Goal: Task Accomplishment & Management: Contribute content

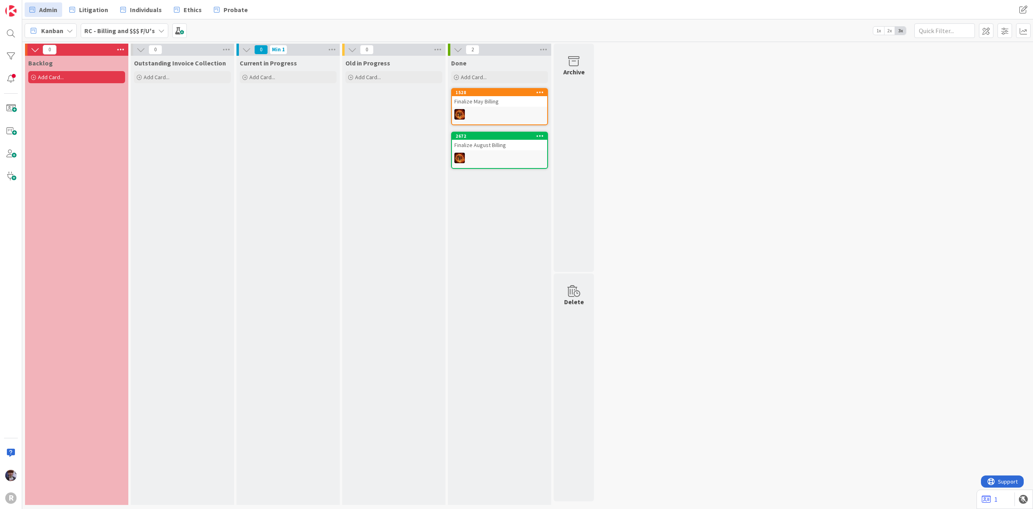
click at [43, 11] on span "Admin" at bounding box center [48, 10] width 18 height 10
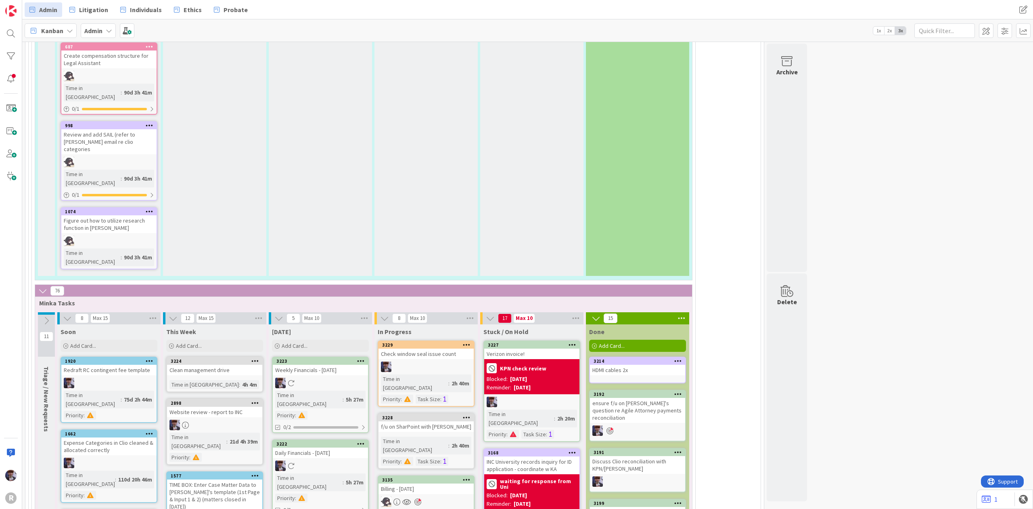
scroll to position [1722, 0]
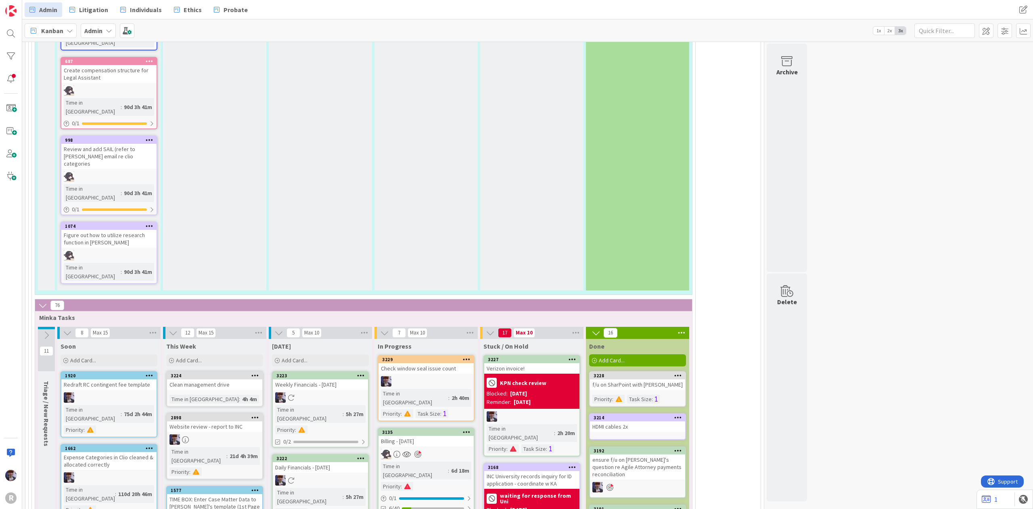
scroll to position [1681, 0]
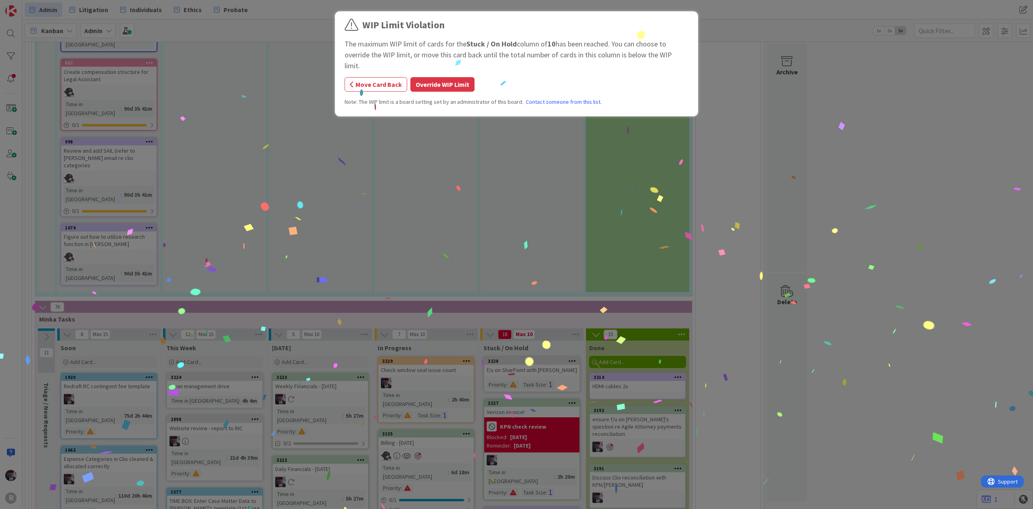
click at [438, 77] on button "Override WIP Limit" at bounding box center [442, 84] width 64 height 15
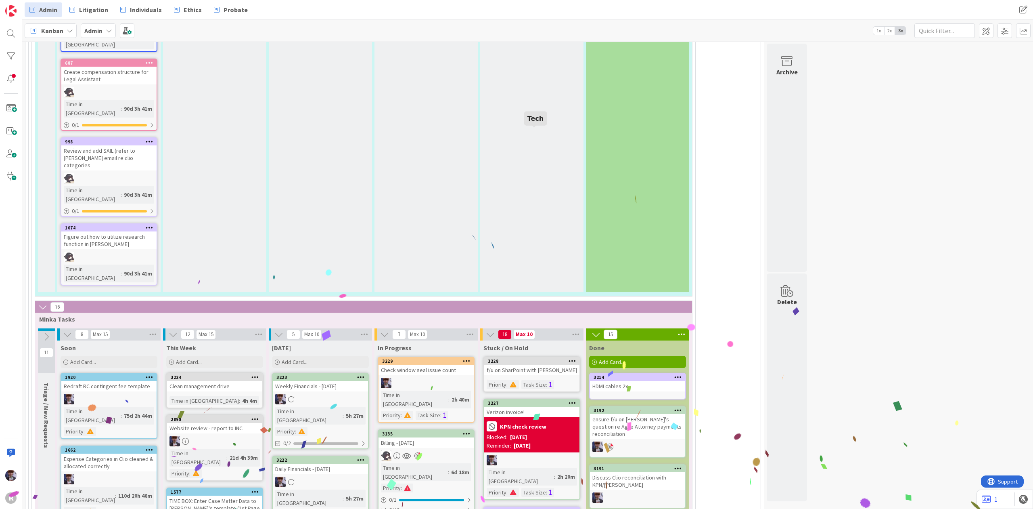
click at [536, 358] on div "3228" at bounding box center [534, 361] width 92 height 6
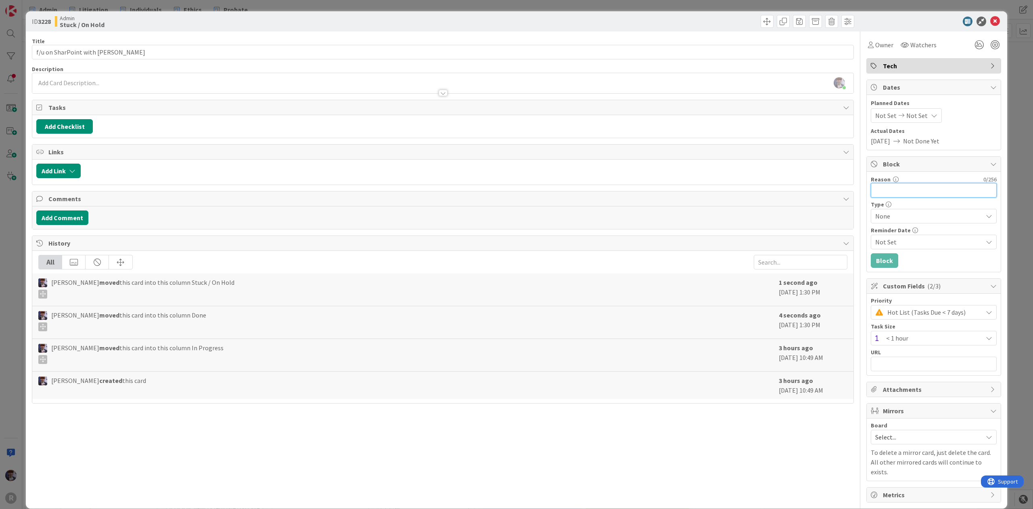
click at [918, 185] on input "Reason" at bounding box center [934, 190] width 126 height 15
drag, startPoint x: 914, startPoint y: 192, endPoint x: 941, endPoint y: 191, distance: 27.5
click at [914, 191] on input "Call with IT [DATE] 1pm" at bounding box center [934, 190] width 126 height 15
type input "Call with IT [DATE] 1pm"
click at [883, 262] on button "Block" at bounding box center [884, 260] width 27 height 15
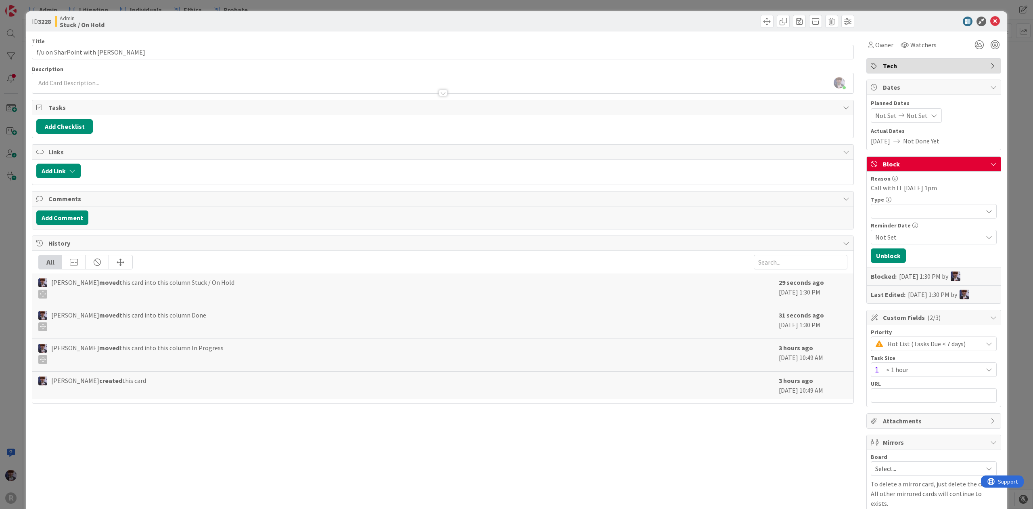
click at [1017, 151] on div "ID 3228 Admin Stuck / On Hold Title 28 / 128 f/u on SharPoint with [PERSON_NAME…" at bounding box center [516, 254] width 1033 height 509
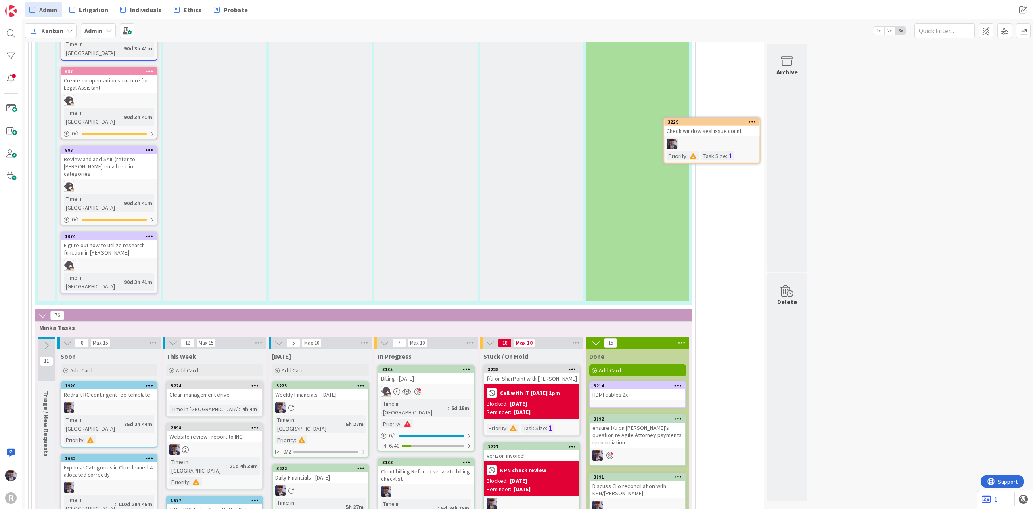
scroll to position [1668, 0]
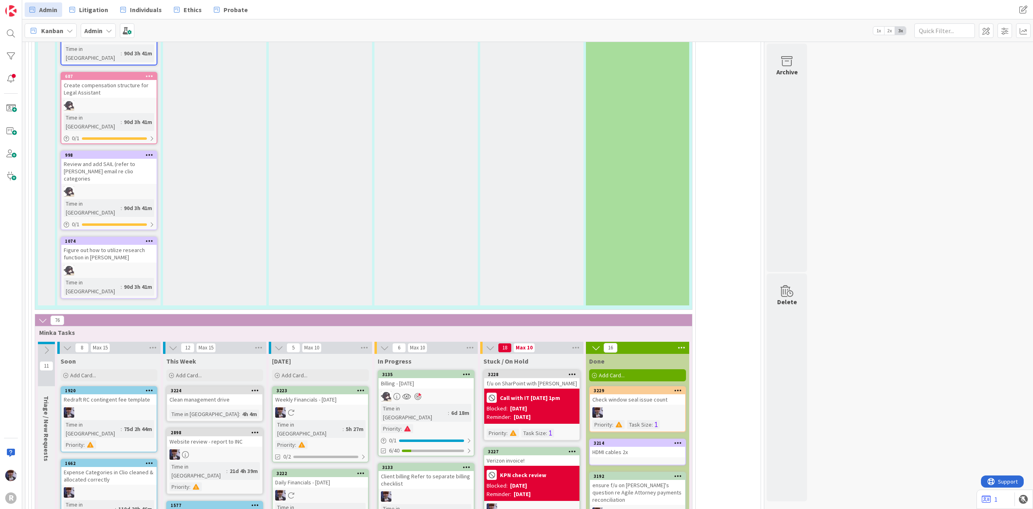
click at [232, 394] on div "Clean management drive" at bounding box center [214, 399] width 95 height 10
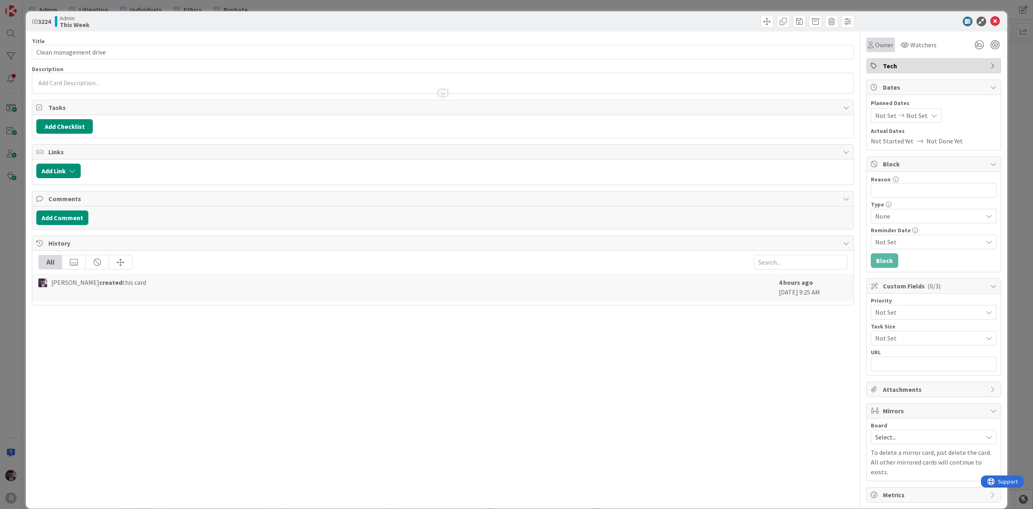
click at [880, 44] on span "Owner" at bounding box center [884, 45] width 18 height 10
click at [898, 103] on span "[PERSON_NAME]" at bounding box center [917, 104] width 39 height 12
click at [1016, 99] on div "ID 3224 Admin This Week Title 22 / 128 Clean management drive Description [PERS…" at bounding box center [516, 254] width 1033 height 509
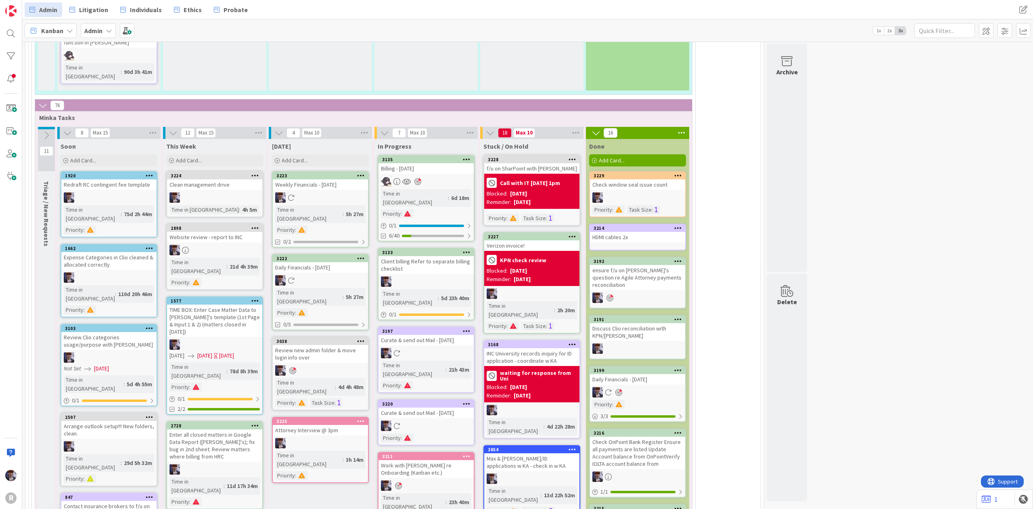
scroll to position [1883, 0]
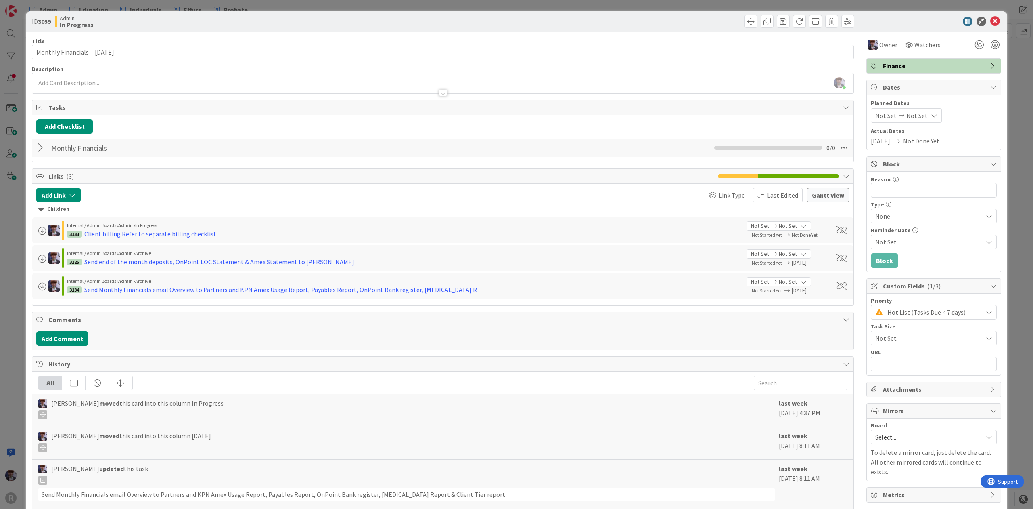
click at [3, 285] on div "ID 3059 Admin In Progress Title 32 / 128 Monthly Financials - [DATE] Descriptio…" at bounding box center [516, 254] width 1033 height 509
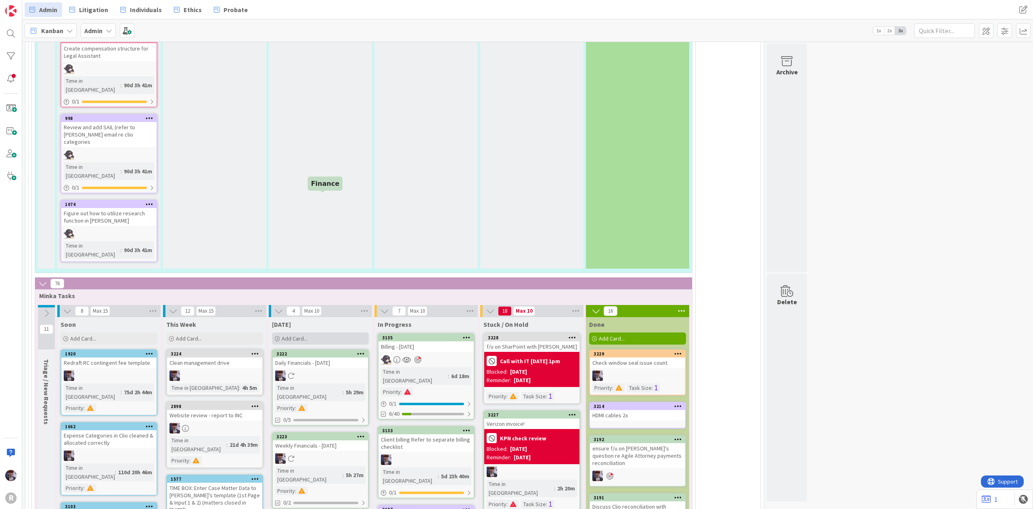
scroll to position [1696, 0]
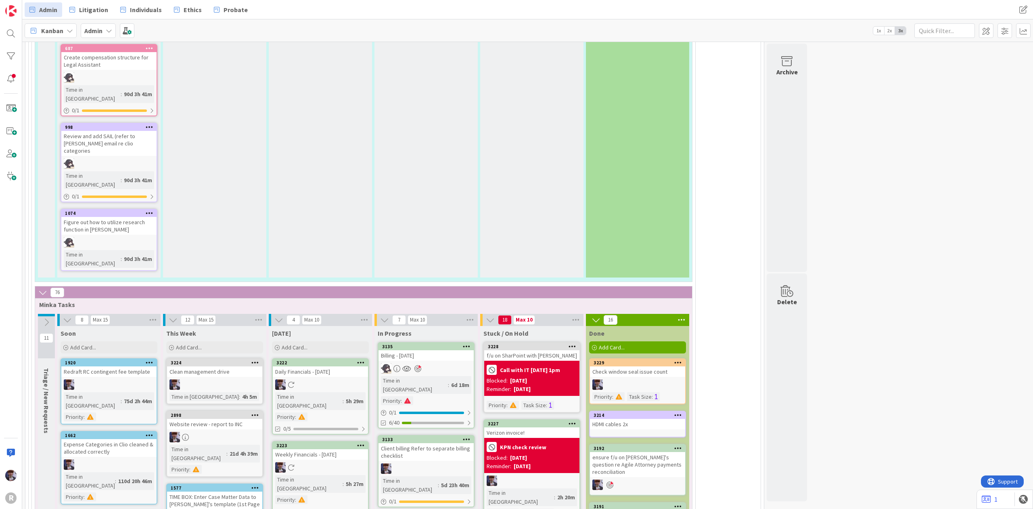
click at [346, 462] on div at bounding box center [320, 467] width 95 height 10
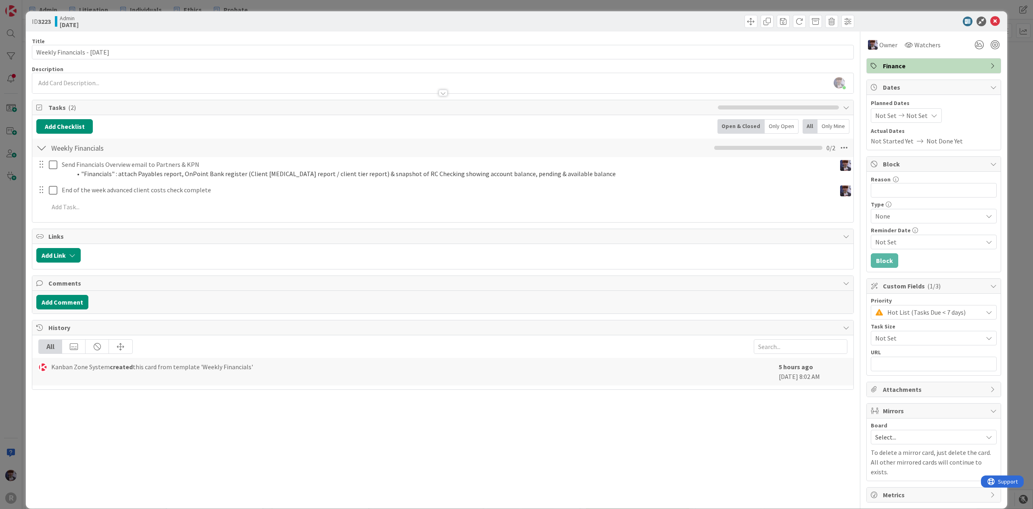
click at [992, 21] on div at bounding box center [929, 22] width 143 height 10
click at [990, 19] on icon at bounding box center [995, 22] width 10 height 10
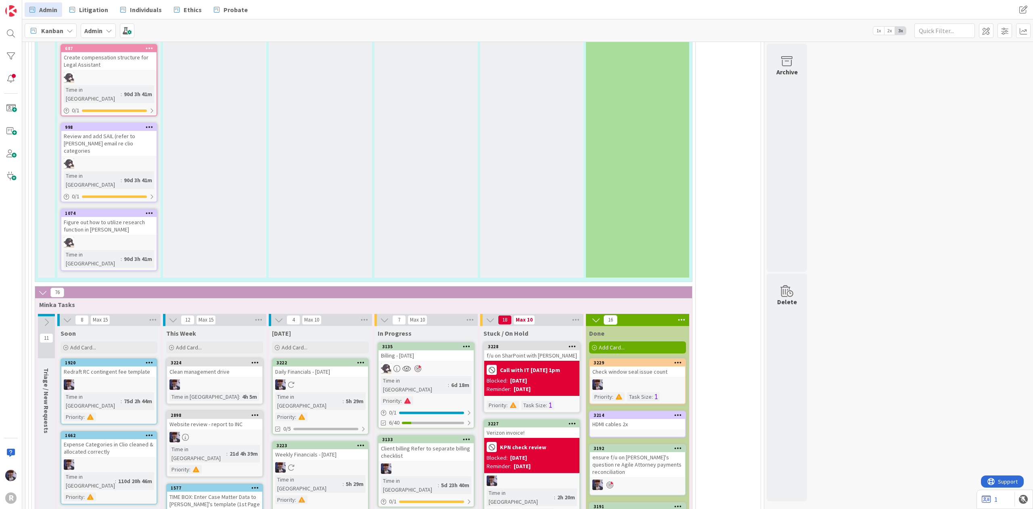
click at [361, 442] on icon at bounding box center [361, 445] width 8 height 6
click at [269, 479] on button "Delete" at bounding box center [266, 486] width 30 height 15
click at [330, 366] on div "Daily Financials - [DATE]" at bounding box center [320, 371] width 95 height 10
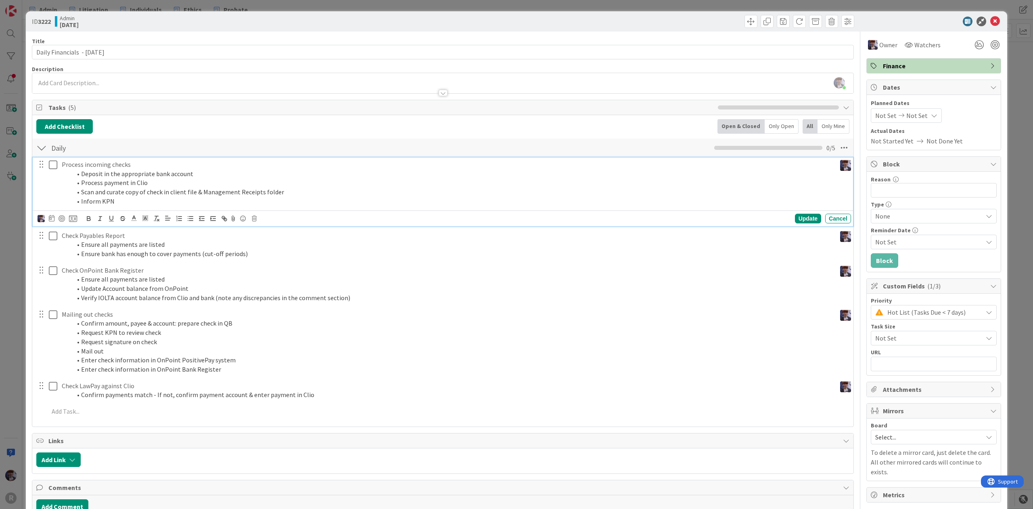
click at [97, 165] on p "Process incoming checks" at bounding box center [447, 164] width 771 height 9
click at [73, 222] on icon at bounding box center [73, 218] width 8 height 7
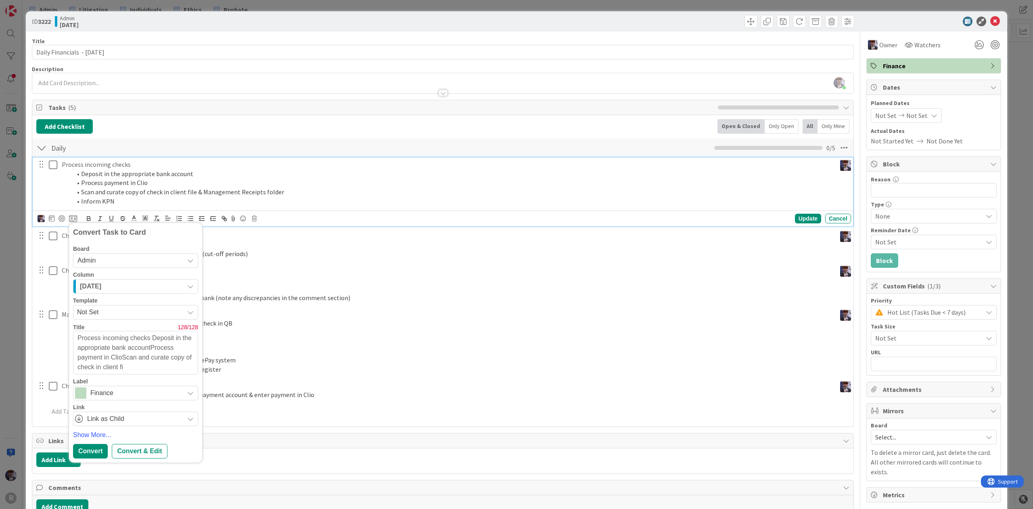
click at [135, 173] on li "Deposit in the appropriate bank account" at bounding box center [452, 173] width 762 height 9
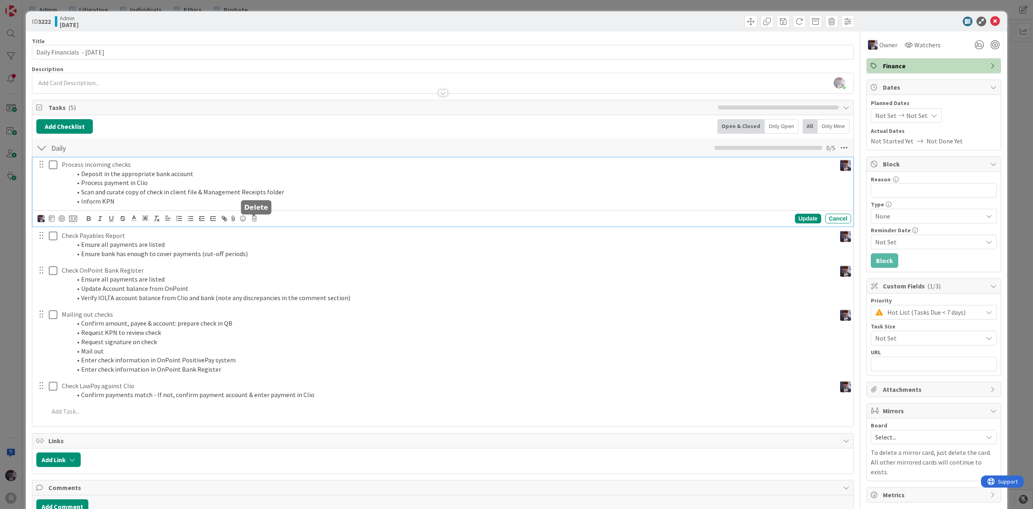
click at [254, 220] on icon at bounding box center [254, 219] width 5 height 6
click at [265, 252] on div "Delete" at bounding box center [275, 252] width 30 height 15
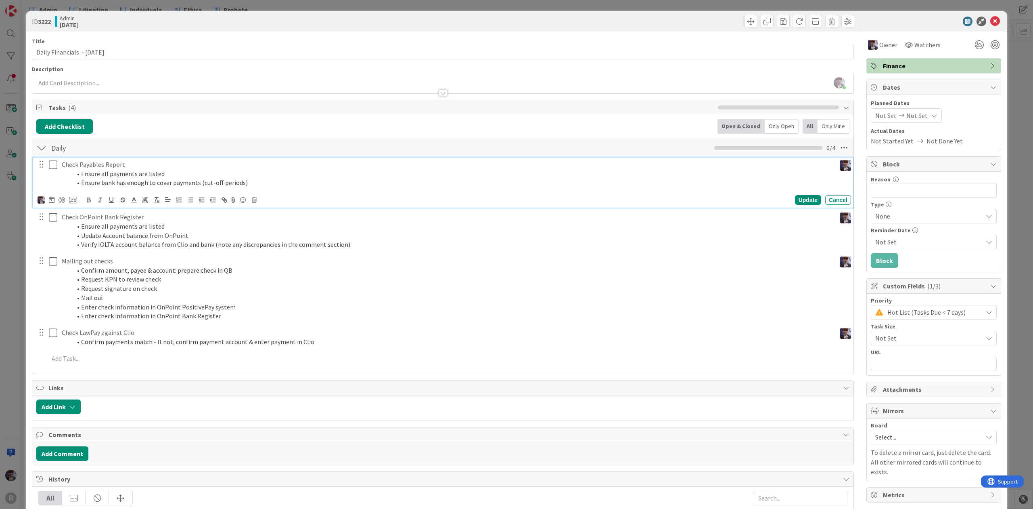
click at [136, 189] on div "Check Payables Report Ensure all payments are listed Ensure bank has enough to …" at bounding box center [448, 173] width 778 height 32
click at [69, 201] on icon at bounding box center [73, 199] width 8 height 7
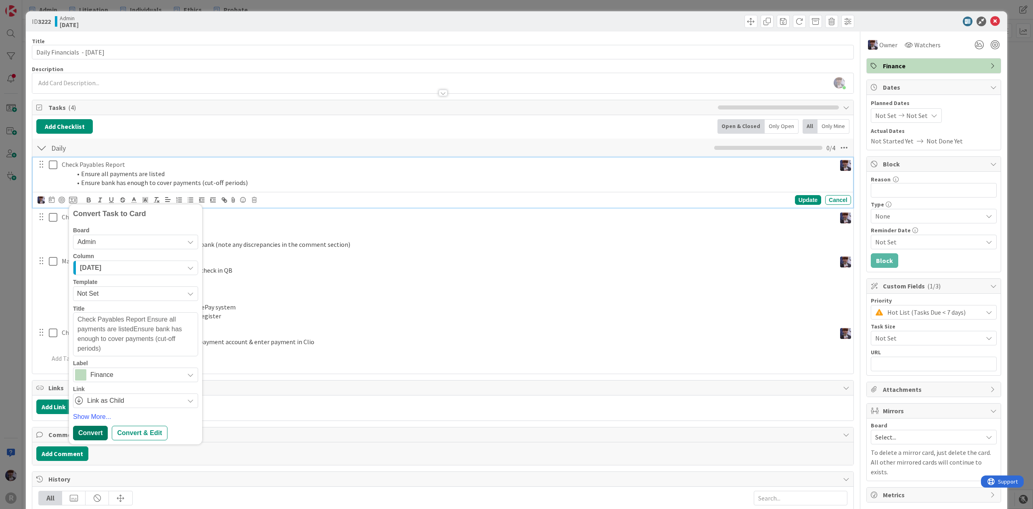
click at [94, 434] on div "Convert" at bounding box center [90, 432] width 35 height 15
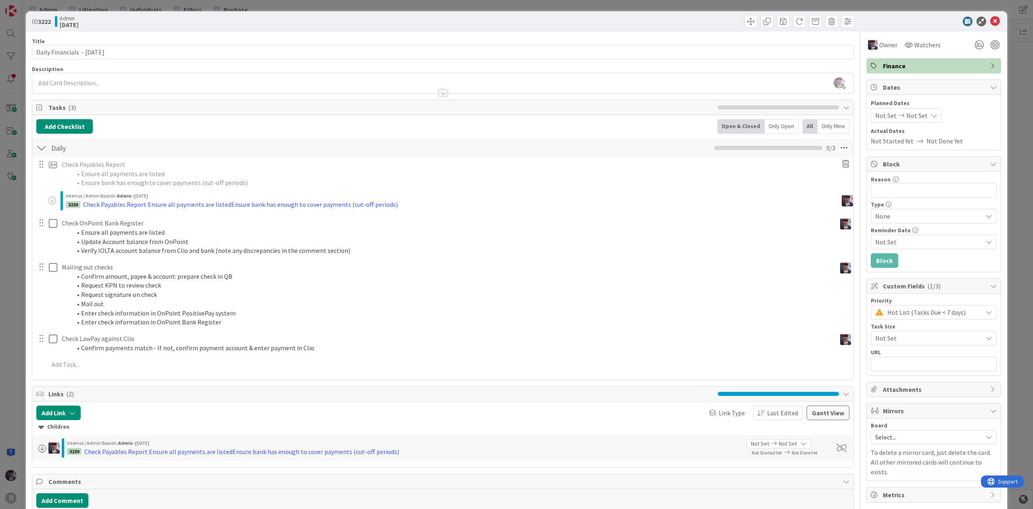
click at [150, 214] on div "Internal / Admin Boards › Admin › [DATE] 3230 Check Payables Report Ensure all …" at bounding box center [447, 202] width 811 height 24
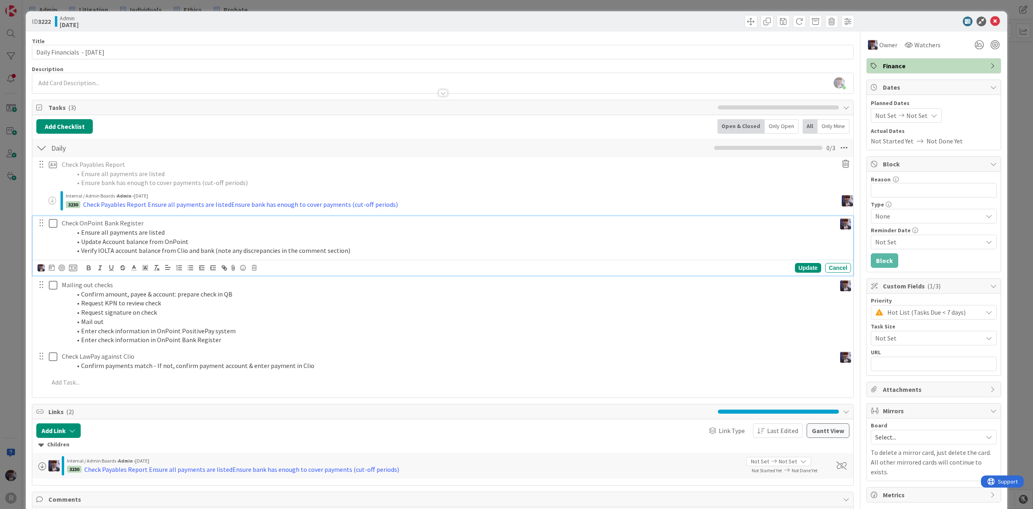
click at [146, 224] on p "Check OnPoint Bank Register" at bounding box center [447, 222] width 771 height 9
click at [72, 268] on icon at bounding box center [73, 267] width 8 height 7
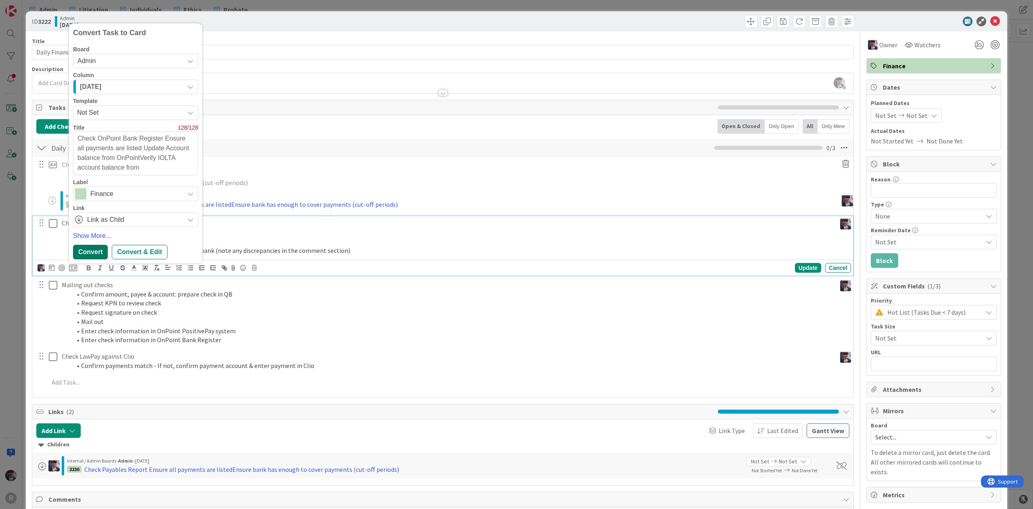
click at [92, 253] on div "Convert" at bounding box center [90, 252] width 35 height 15
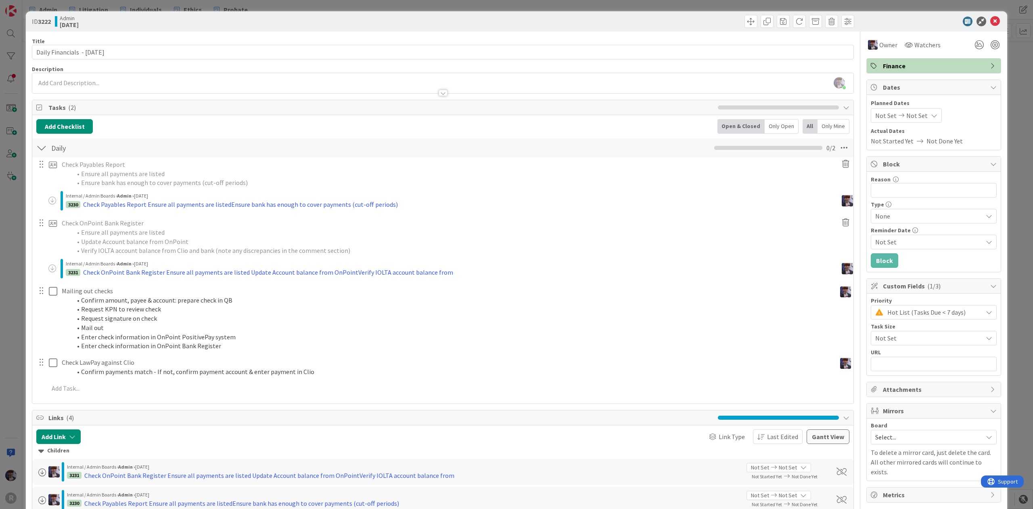
type textarea "x"
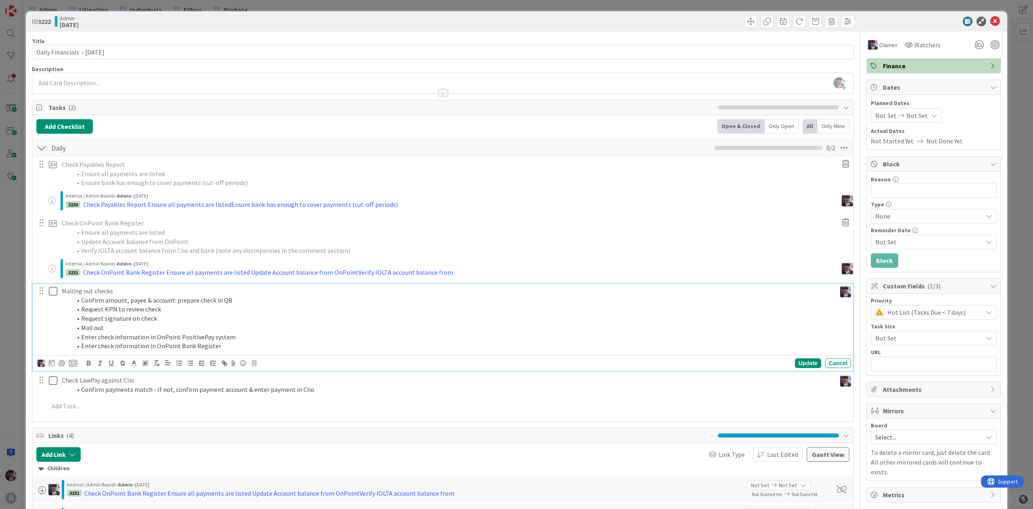
click at [87, 300] on li "Confirm amount, payee & account: prepare check in QB" at bounding box center [452, 299] width 762 height 9
click at [129, 297] on li "Confirm amount, payee & account: prepare check in QB" at bounding box center [452, 299] width 762 height 9
click at [130, 294] on p "Mailing out checks" at bounding box center [447, 290] width 771 height 9
click at [795, 366] on div "Update" at bounding box center [808, 363] width 26 height 10
click at [215, 314] on li "Request KPN to review check" at bounding box center [452, 308] width 762 height 9
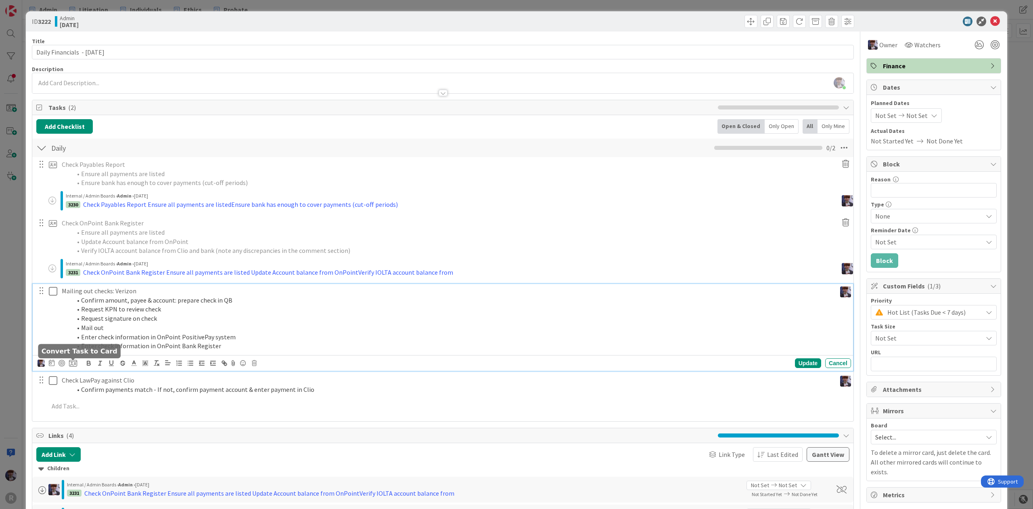
click at [73, 364] on icon at bounding box center [73, 362] width 8 height 7
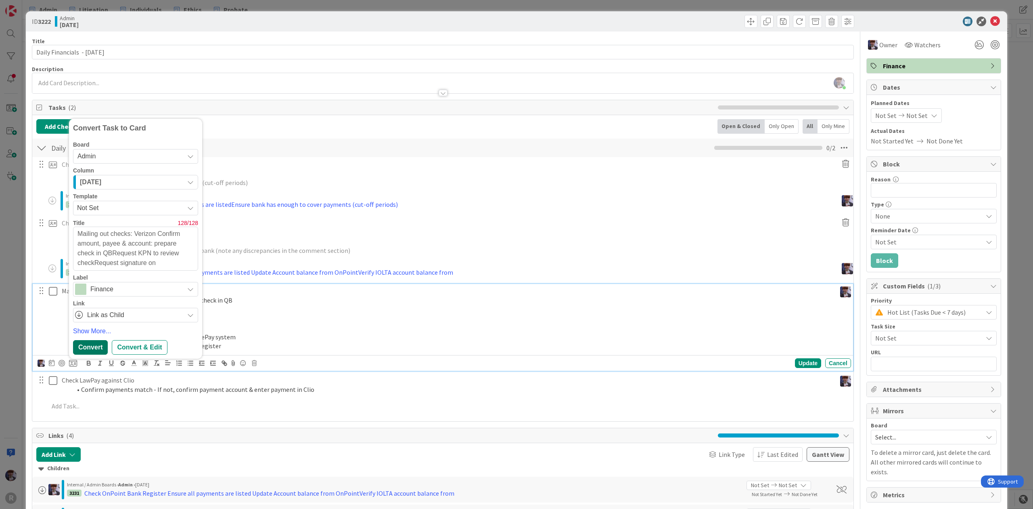
click at [96, 344] on div "Convert" at bounding box center [90, 347] width 35 height 15
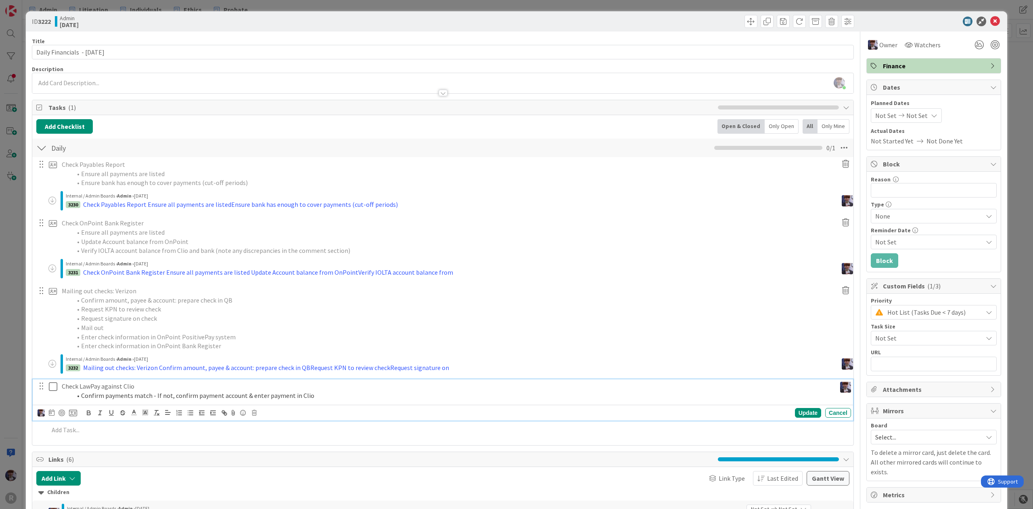
click at [95, 386] on p "Check LawPay against Clio" at bounding box center [447, 385] width 771 height 9
click at [69, 413] on icon at bounding box center [73, 412] width 8 height 7
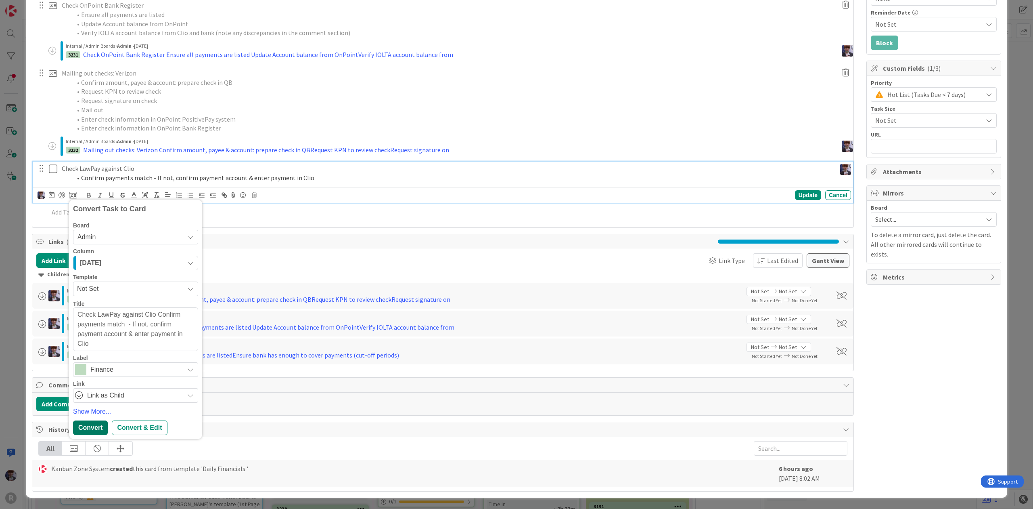
click at [86, 429] on div "Convert" at bounding box center [90, 427] width 35 height 15
type textarea "x"
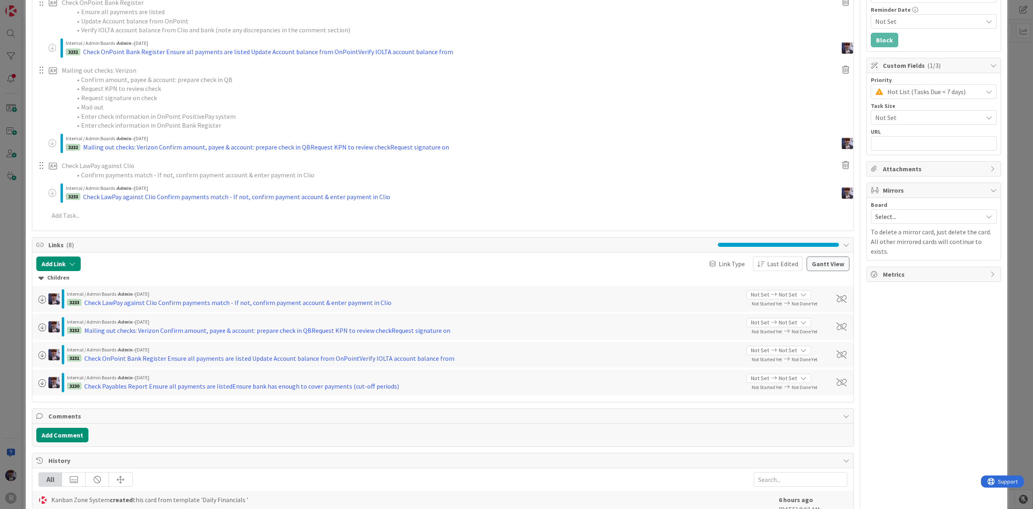
scroll to position [4, 0]
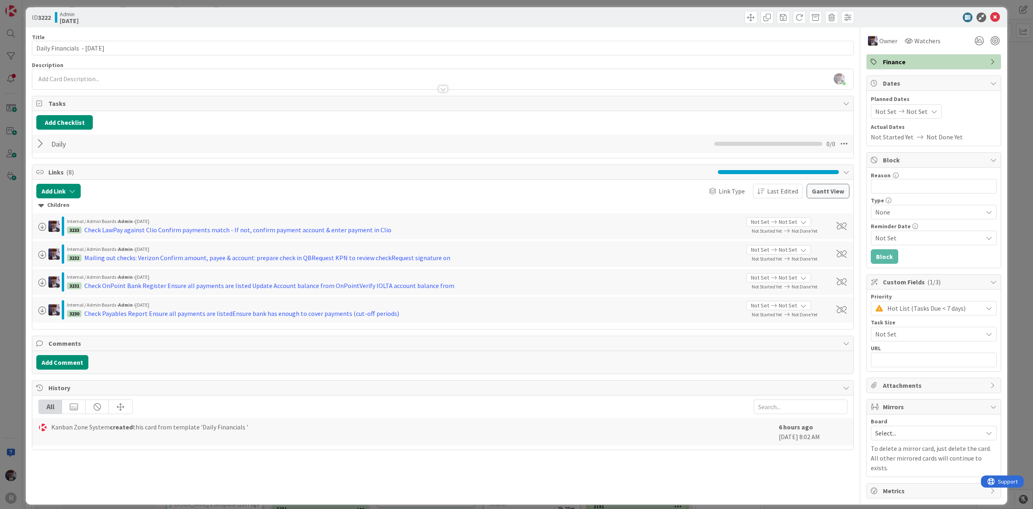
click at [18, 339] on div "ID 3222 Admin [DATE] Title 30 / 128 Daily Financials - [DATE] Description [PERS…" at bounding box center [516, 254] width 1033 height 509
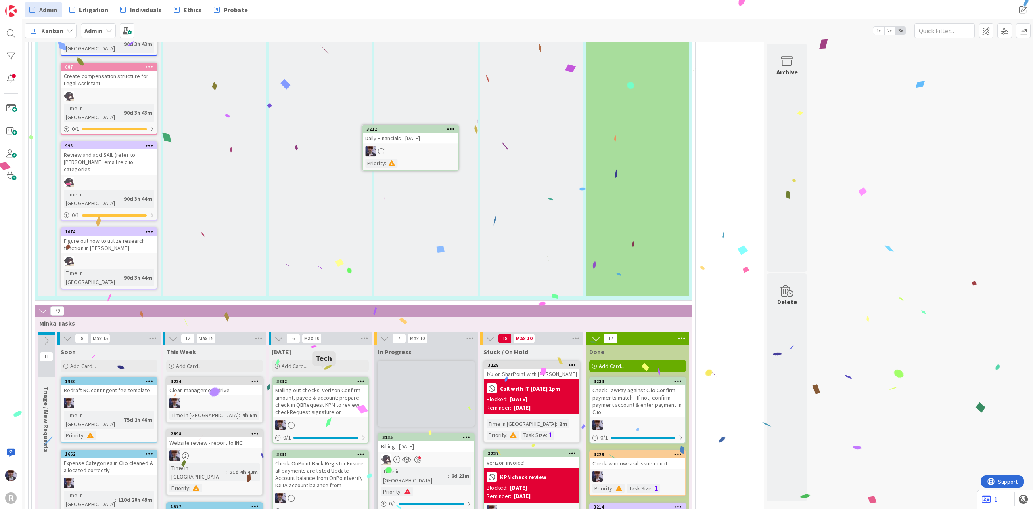
scroll to position [1672, 0]
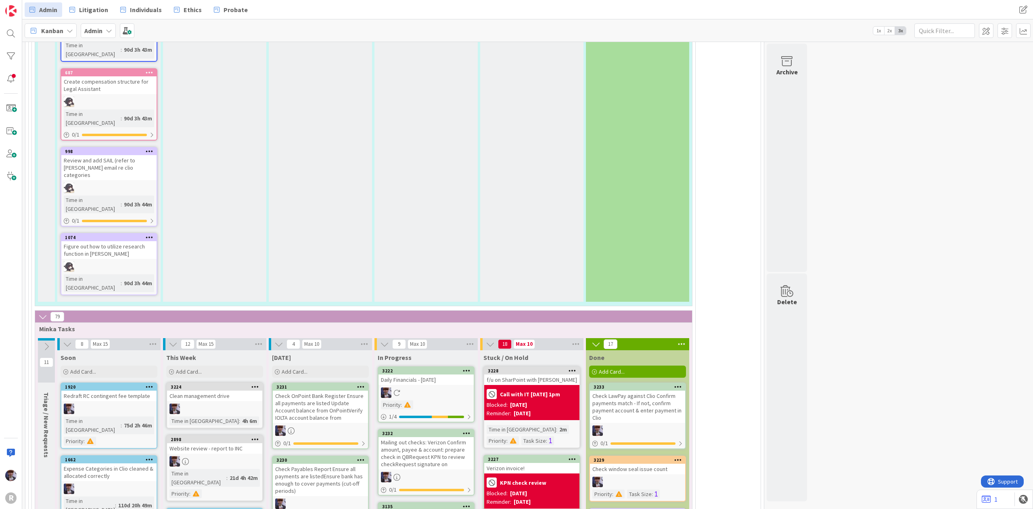
click at [423, 366] on div "3222 Daily Financials - [DATE] Priority : 1 / 4" at bounding box center [426, 394] width 97 height 56
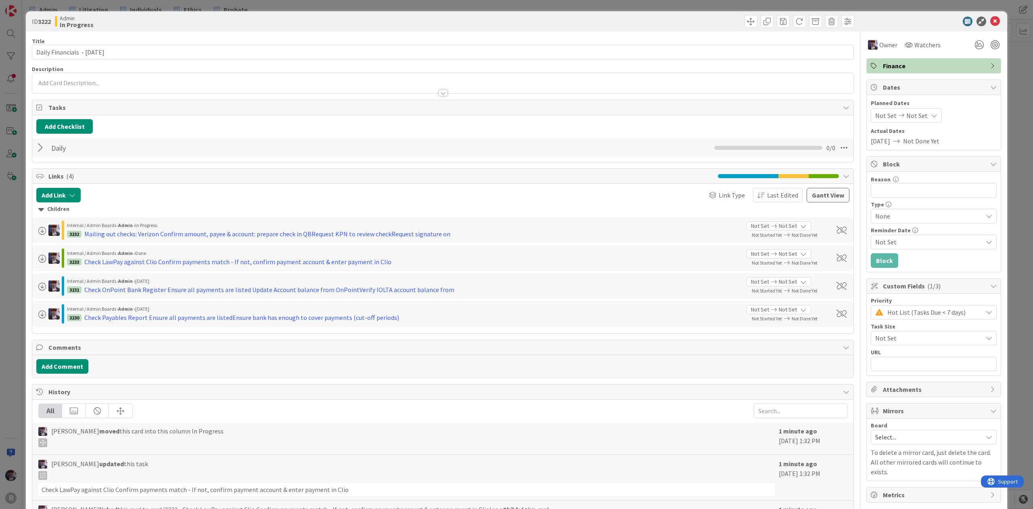
click at [11, 216] on div "ID 3222 Admin In Progress Title 30 / 128 Daily Financials - [DATE] Description …" at bounding box center [516, 254] width 1033 height 509
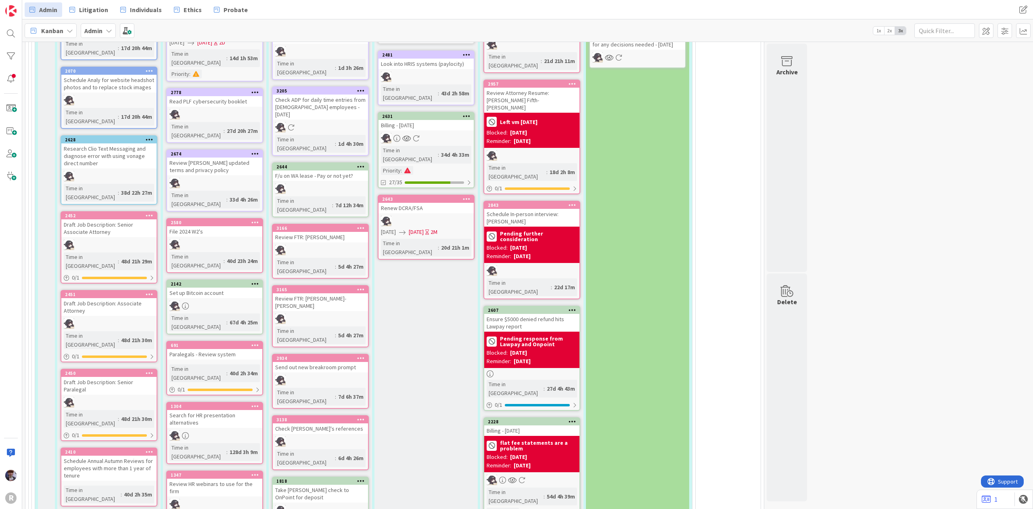
scroll to position [703, 0]
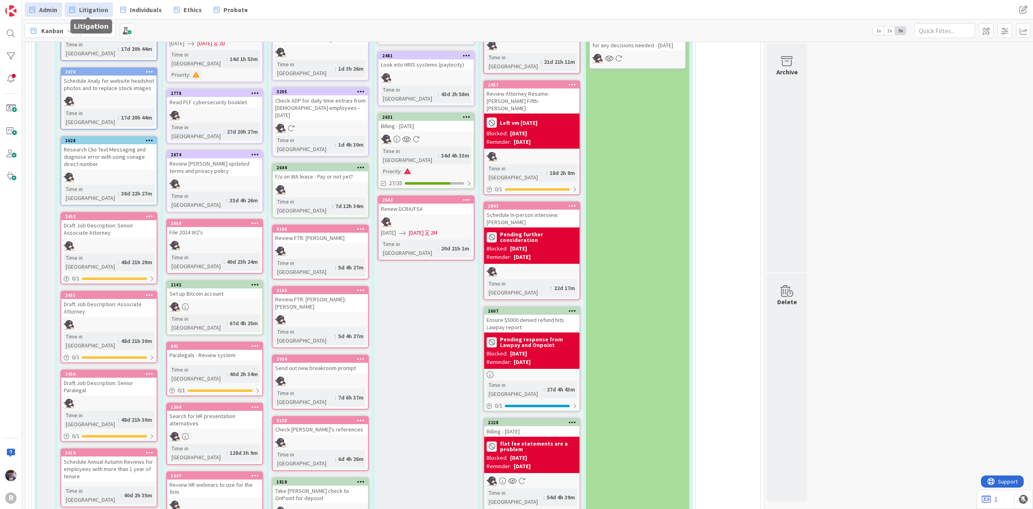
click at [99, 4] on link "Litigation" at bounding box center [89, 9] width 48 height 15
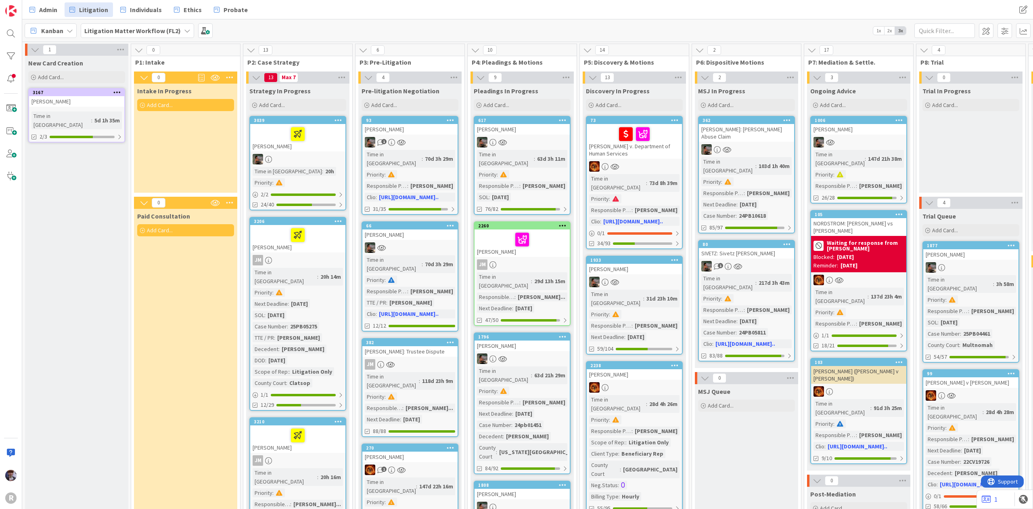
scroll to position [0, 498]
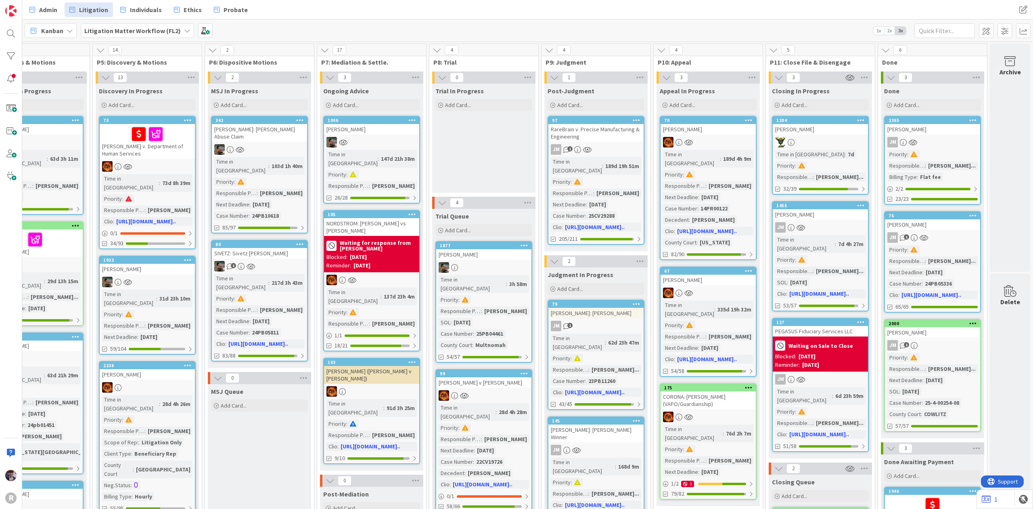
click at [825, 138] on div "1284 [PERSON_NAME] Time in Column : 7d Priority : Responsible Paralegal : [PERS…" at bounding box center [820, 155] width 97 height 79
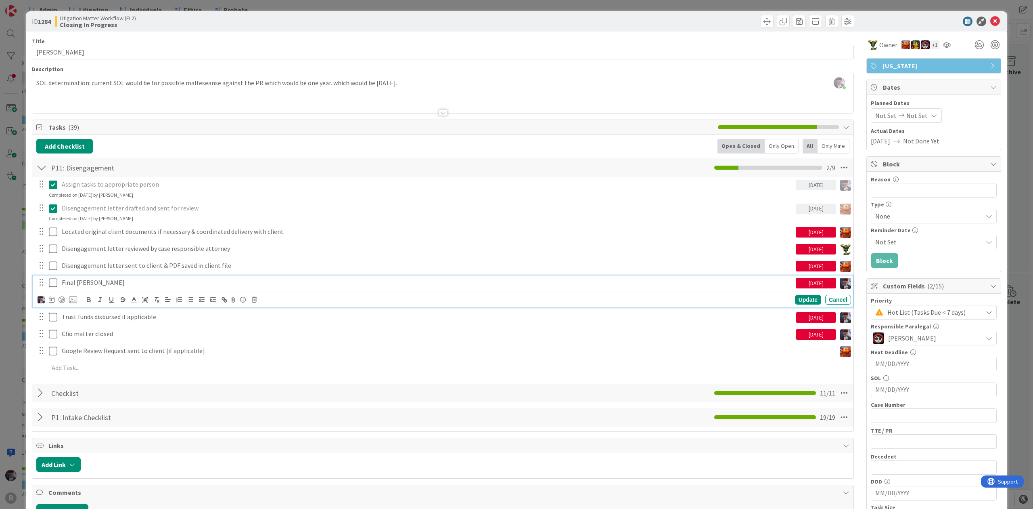
click at [90, 281] on p "Final [PERSON_NAME]" at bounding box center [427, 282] width 731 height 9
click at [54, 299] on icon at bounding box center [52, 299] width 6 height 6
click at [103, 366] on td "7" at bounding box center [98, 367] width 16 height 15
type input "[DATE]"
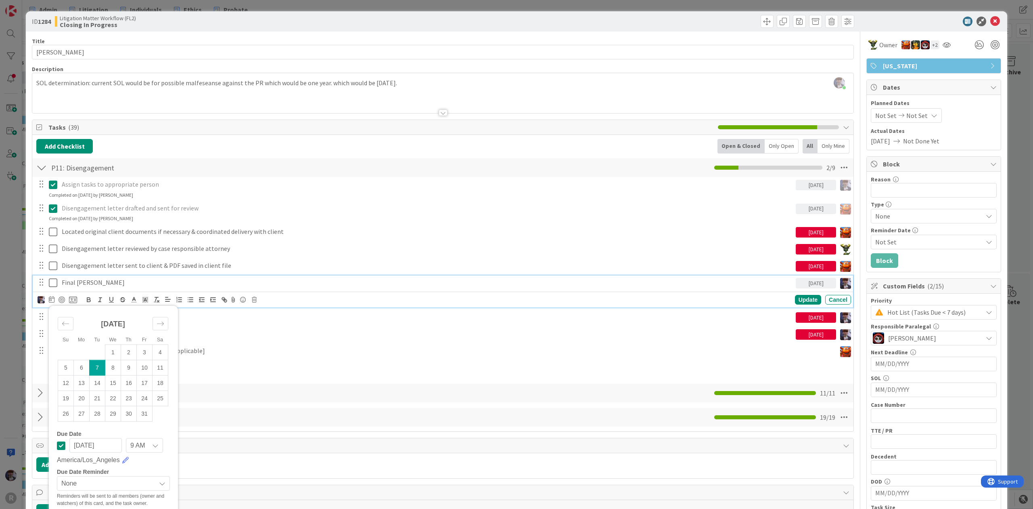
click at [242, 325] on div "Assign tasks to appropriate person [DATE] Update Cancel Completed on [DATE] by …" at bounding box center [442, 277] width 813 height 201
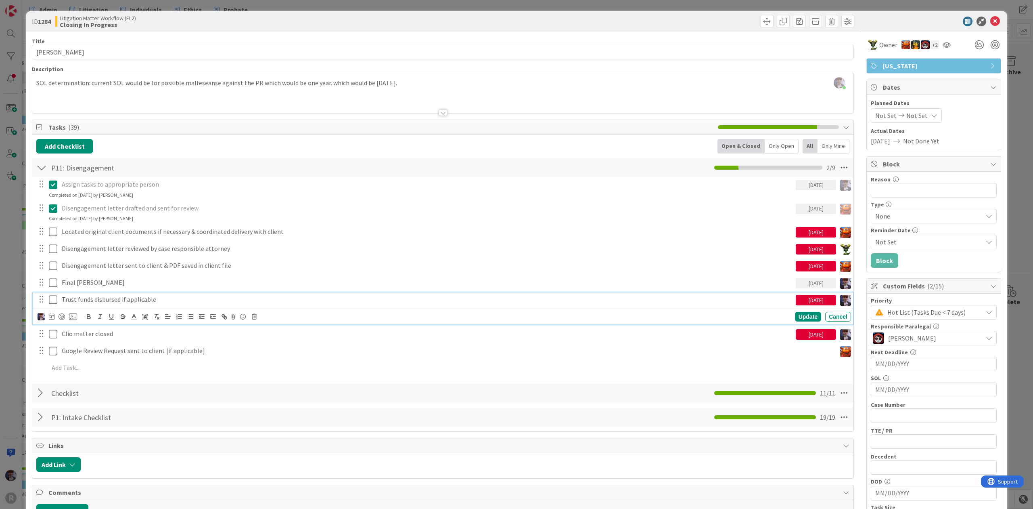
click at [117, 304] on p "Trust funds disbursed if applicable" at bounding box center [427, 299] width 731 height 9
click at [55, 318] on div at bounding box center [58, 317] width 40 height 10
click at [53, 319] on icon at bounding box center [52, 316] width 6 height 6
click at [105, 383] on td "8" at bounding box center [113, 384] width 16 height 15
type input "[DATE]"
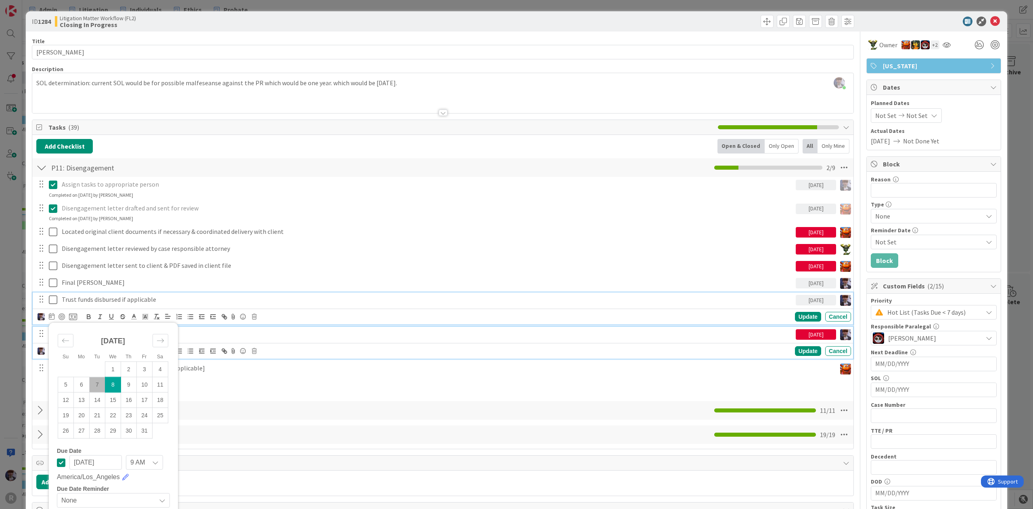
click at [185, 341] on div "Clio matter closed" at bounding box center [427, 334] width 737 height 14
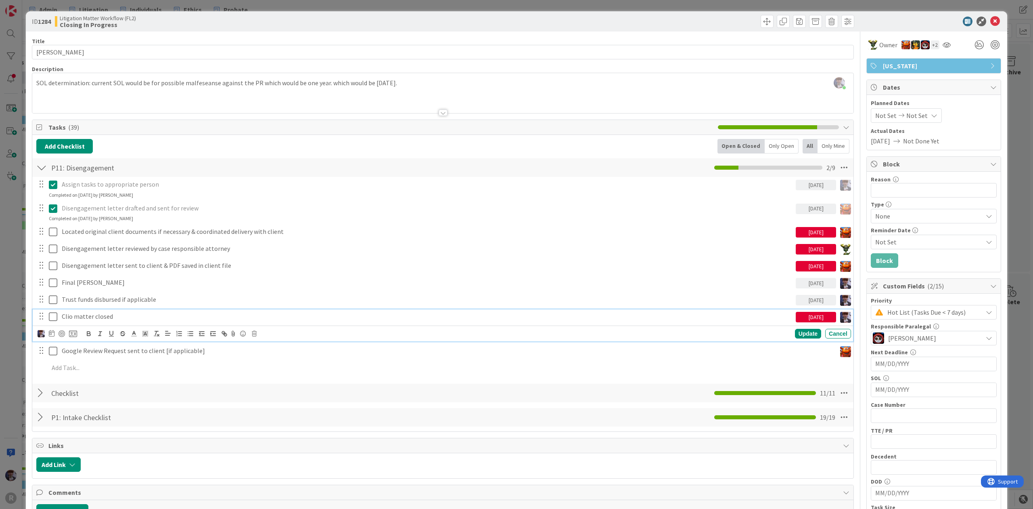
click at [52, 336] on icon at bounding box center [52, 333] width 6 height 6
click at [100, 400] on td "7" at bounding box center [98, 401] width 16 height 15
type input "[DATE]"
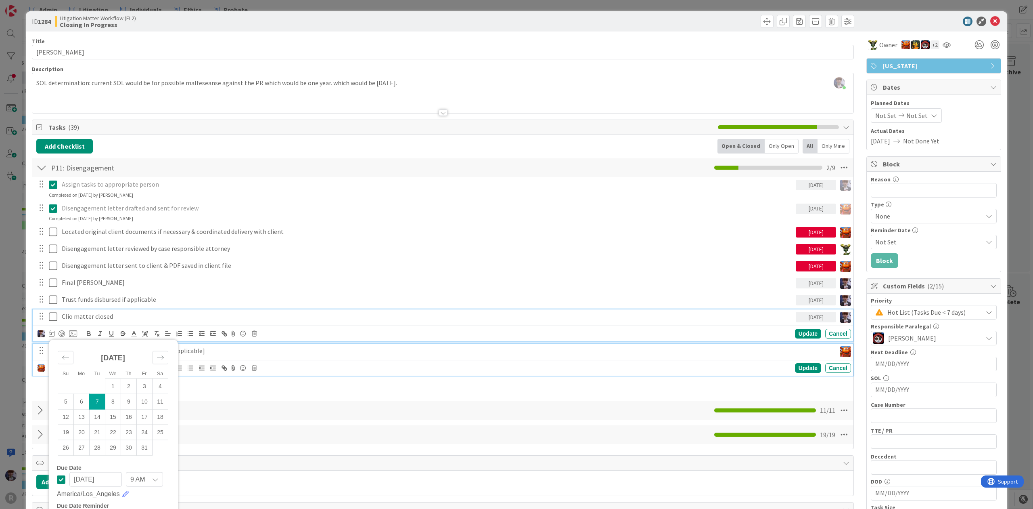
click at [224, 355] on p "Google Review Request sent to client [if applicable]" at bounding box center [447, 350] width 771 height 9
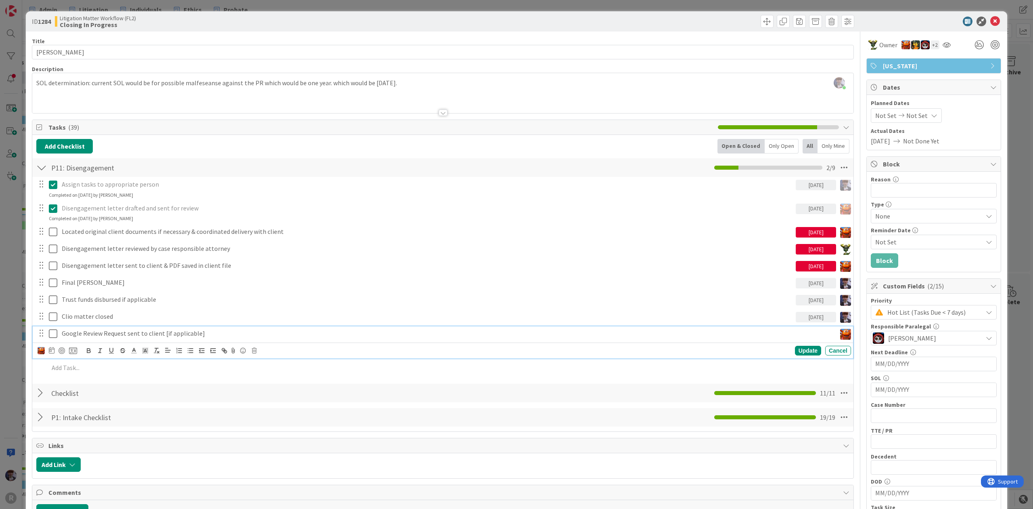
click at [1006, 153] on div "ID 1284 Litigation Matter Workflow (FL2) Closing In Progress Title 11 / 128 [PE…" at bounding box center [516, 254] width 1033 height 509
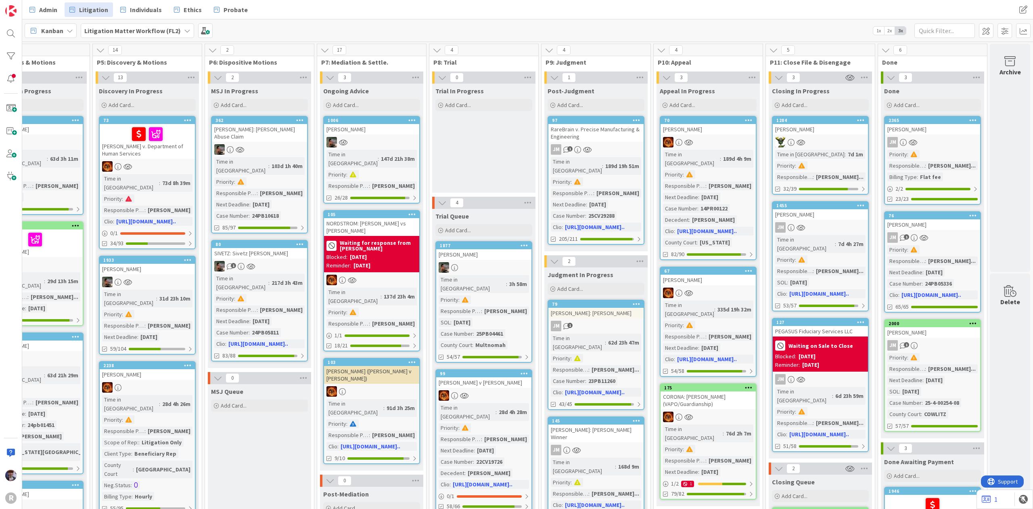
click at [830, 218] on div "[PERSON_NAME]" at bounding box center [820, 214] width 95 height 10
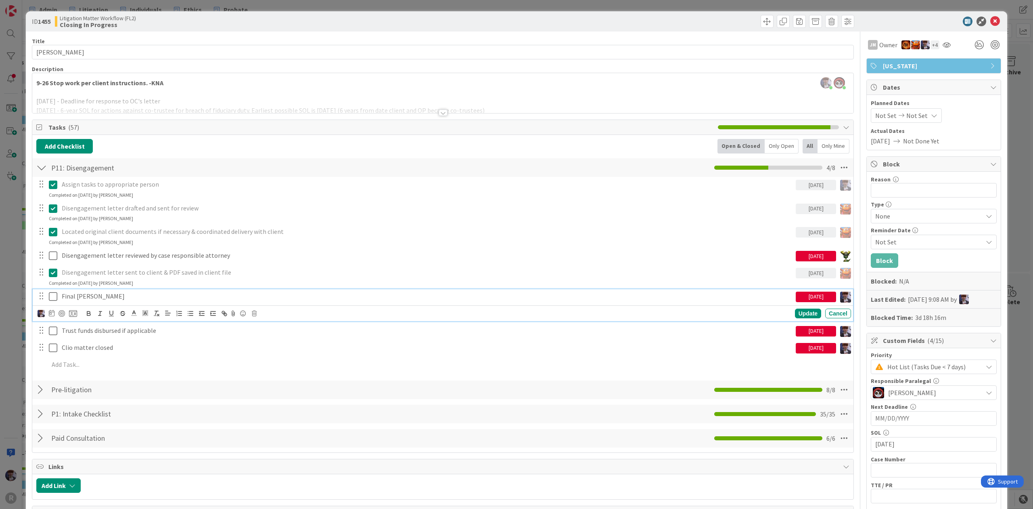
click at [90, 296] on p "Final [PERSON_NAME]" at bounding box center [427, 295] width 731 height 9
click at [52, 314] on icon at bounding box center [52, 313] width 6 height 6
click at [94, 380] on td "7" at bounding box center [98, 380] width 16 height 15
type input "[DATE]"
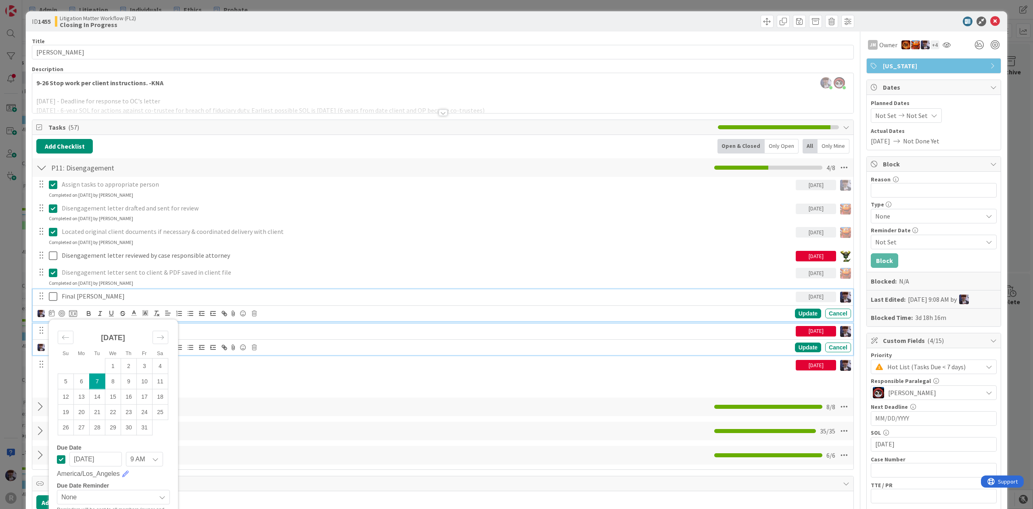
click at [237, 327] on p "Trust funds disbursed if applicable" at bounding box center [427, 330] width 731 height 9
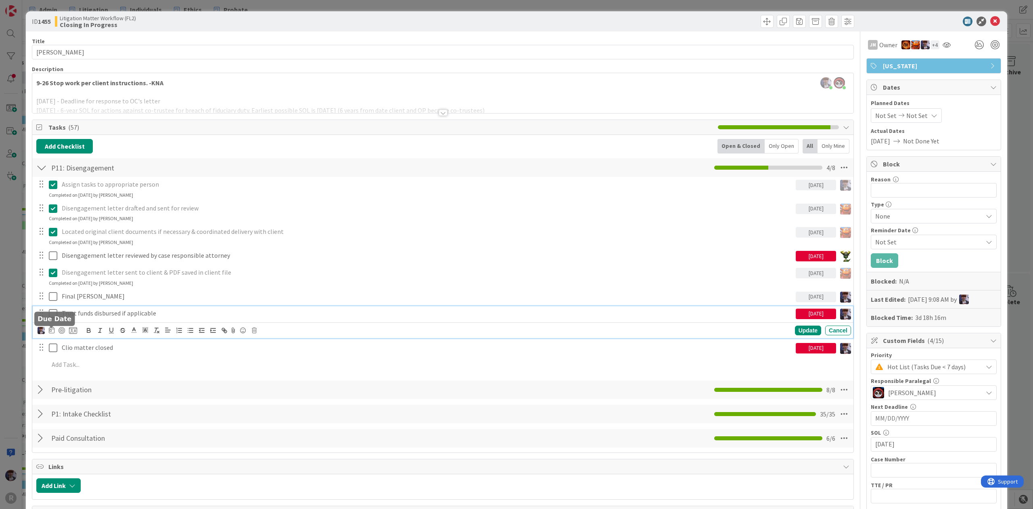
click at [49, 331] on icon at bounding box center [52, 330] width 6 height 6
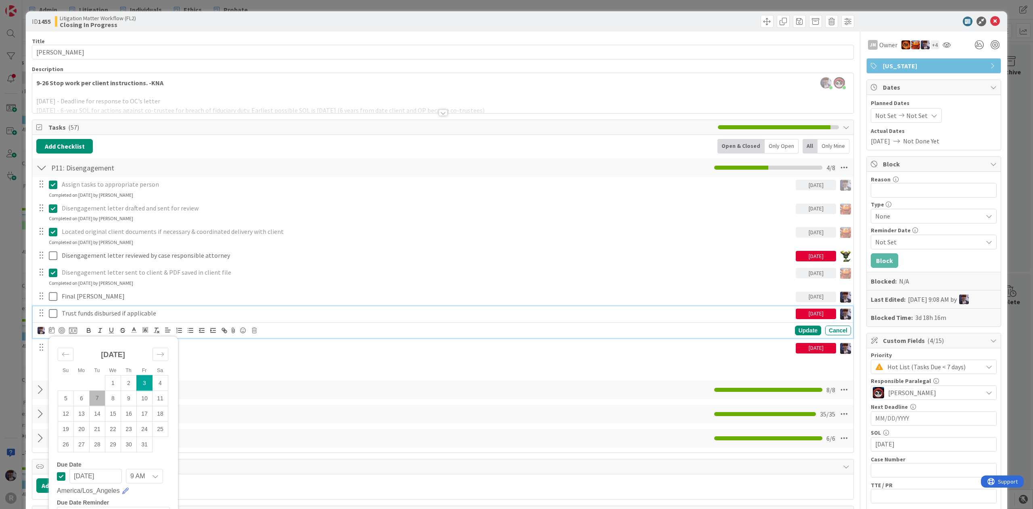
click at [98, 393] on td "7" at bounding box center [98, 397] width 16 height 15
type input "[DATE]"
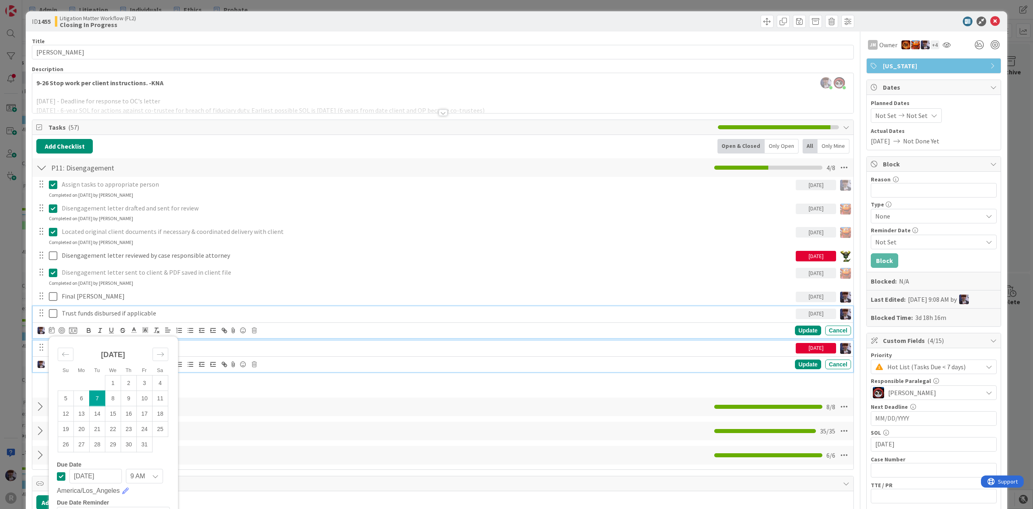
click at [184, 351] on p "Clio matter closed" at bounding box center [427, 347] width 731 height 9
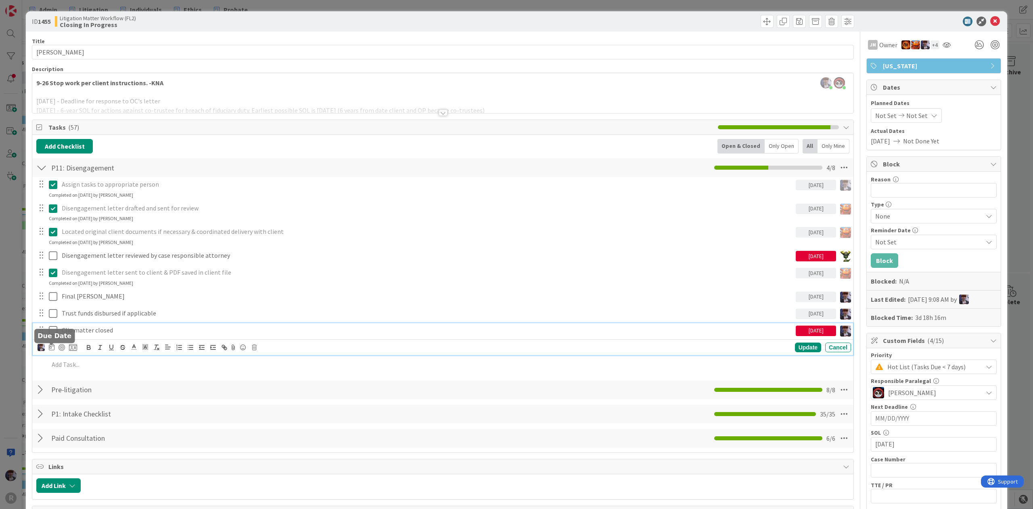
click at [52, 347] on icon at bounding box center [52, 346] width 6 height 6
click at [99, 412] on td "7" at bounding box center [98, 414] width 16 height 15
type input "[DATE]"
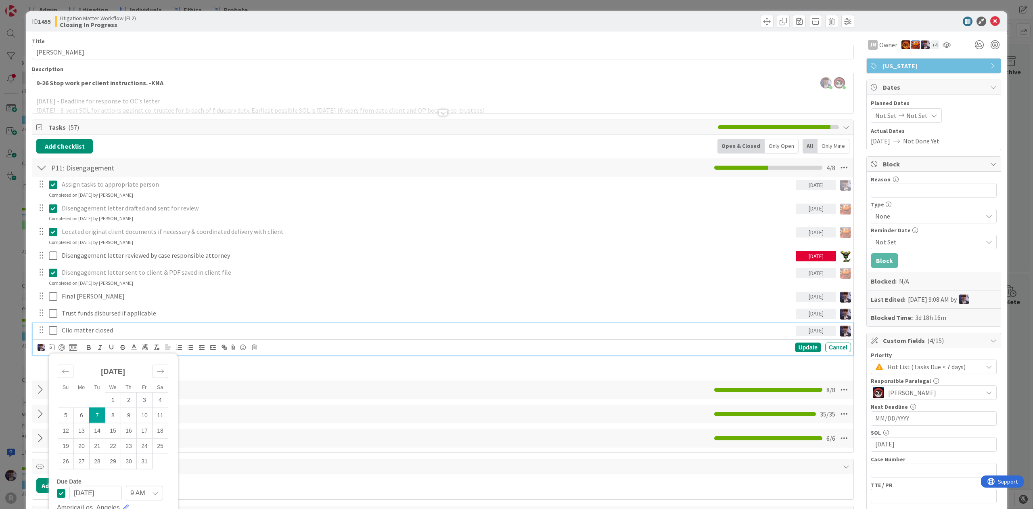
click at [1000, 155] on div "ID 1455 Litigation Matter Workflow (FL2) Closing In Progress Title 13 / 128 [PE…" at bounding box center [516, 254] width 1033 height 509
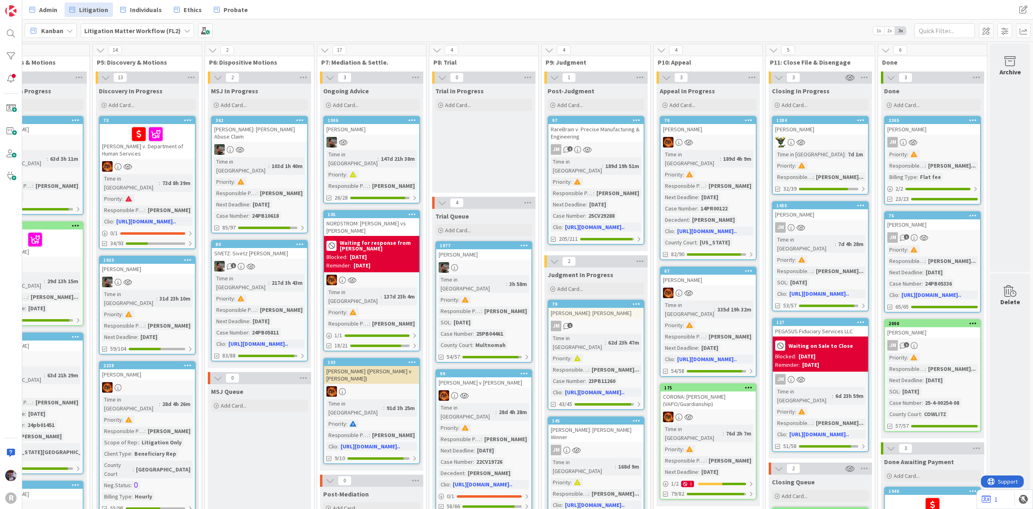
click at [813, 326] on div "PEGASUS Fiduciary Services LLC" at bounding box center [820, 331] width 95 height 10
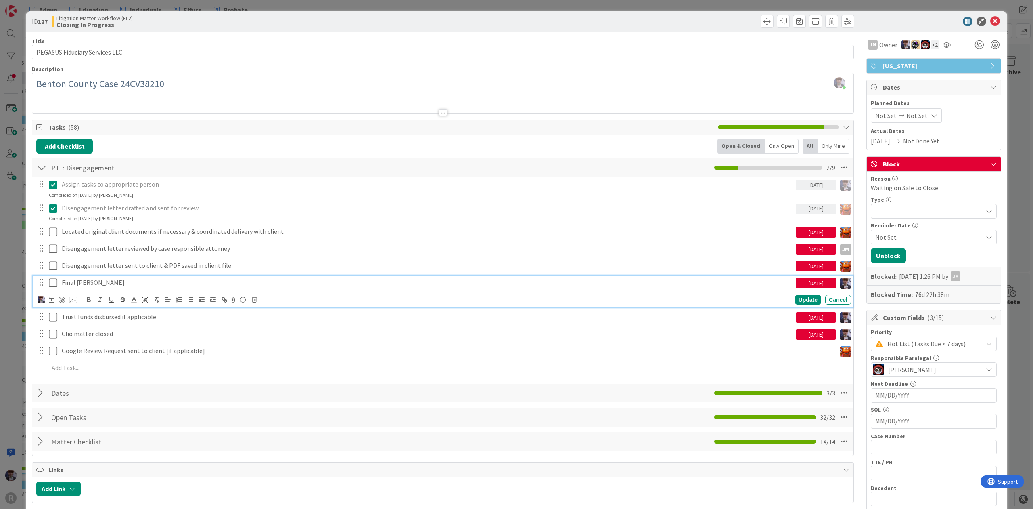
click at [71, 286] on p "Final [PERSON_NAME]" at bounding box center [427, 282] width 731 height 9
click at [50, 300] on icon at bounding box center [52, 299] width 6 height 6
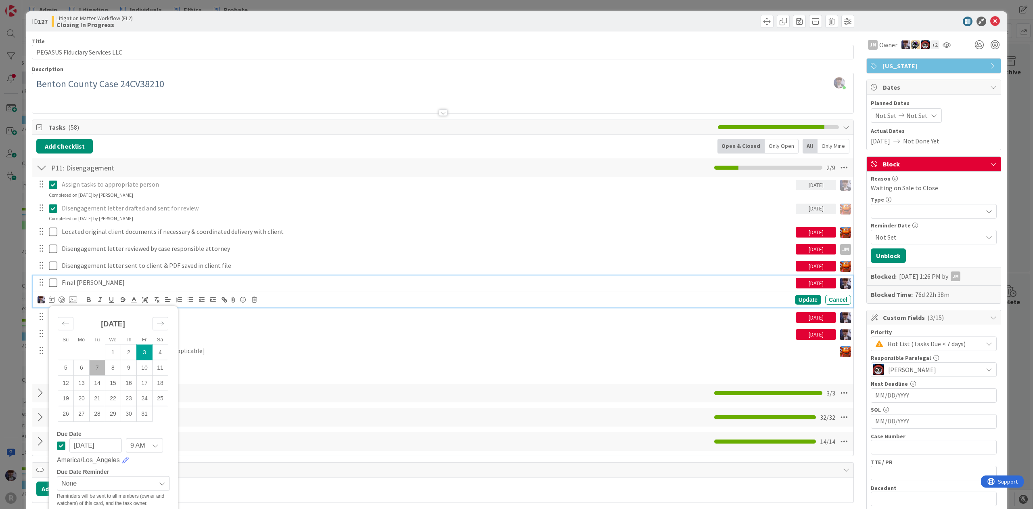
click at [97, 367] on td "7" at bounding box center [98, 367] width 16 height 15
type input "[DATE]"
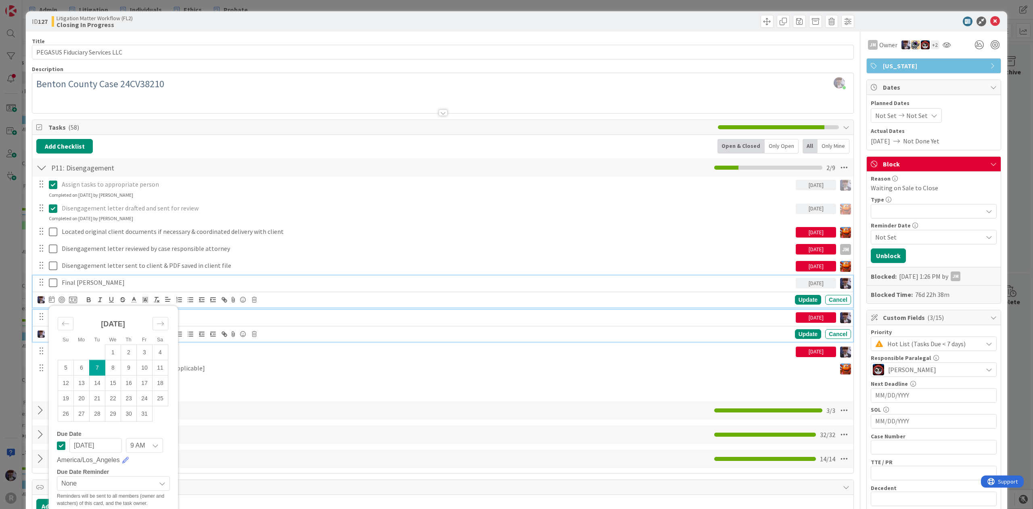
click at [189, 323] on div "Trust funds disbursed if applicable" at bounding box center [427, 317] width 737 height 14
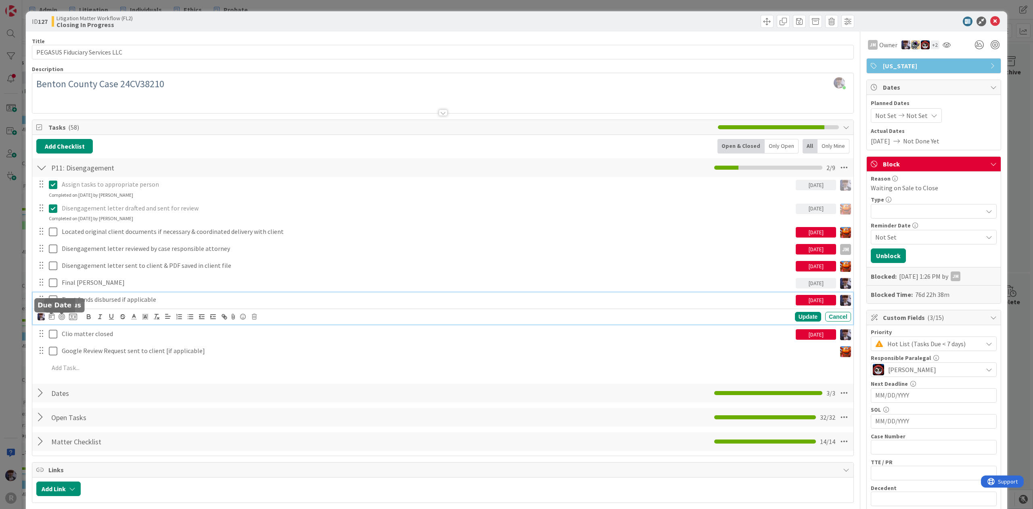
click at [52, 317] on icon at bounding box center [52, 316] width 6 height 6
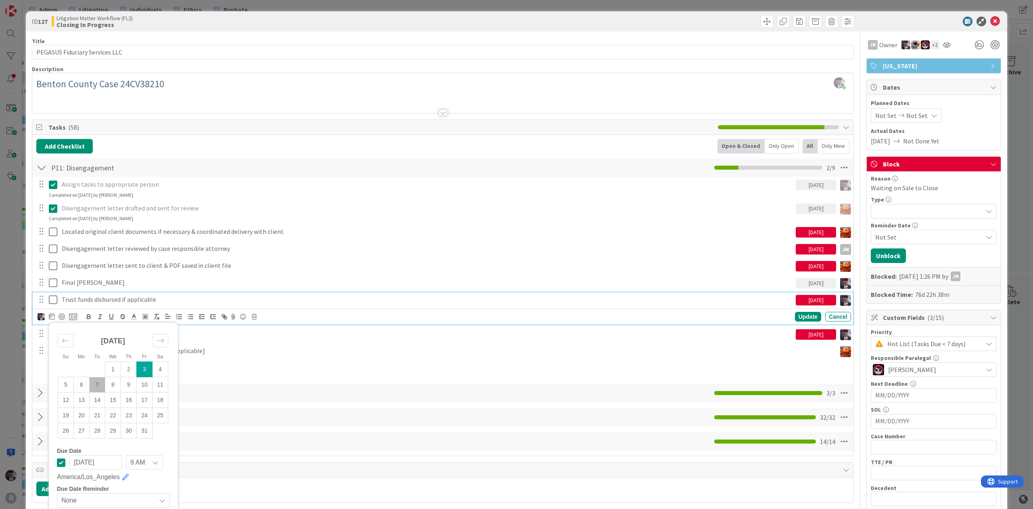
click at [104, 383] on td "7" at bounding box center [98, 384] width 16 height 15
type input "[DATE]"
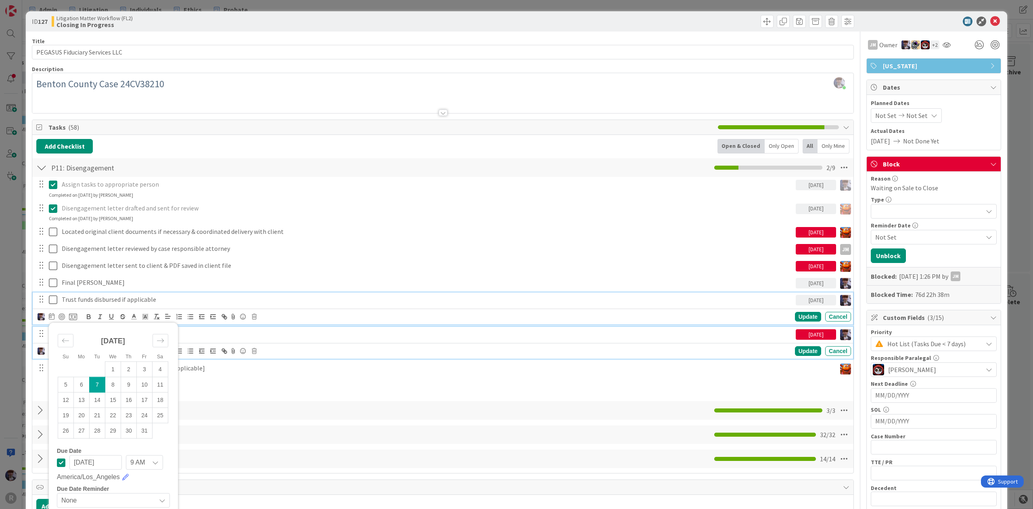
click at [207, 336] on p "Clio matter closed" at bounding box center [427, 333] width 731 height 9
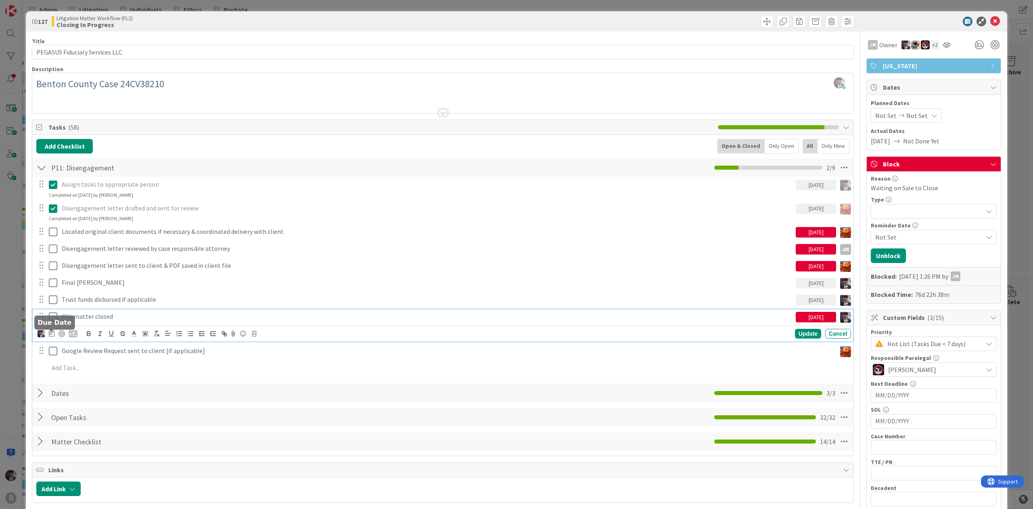
click at [50, 336] on icon at bounding box center [52, 333] width 6 height 6
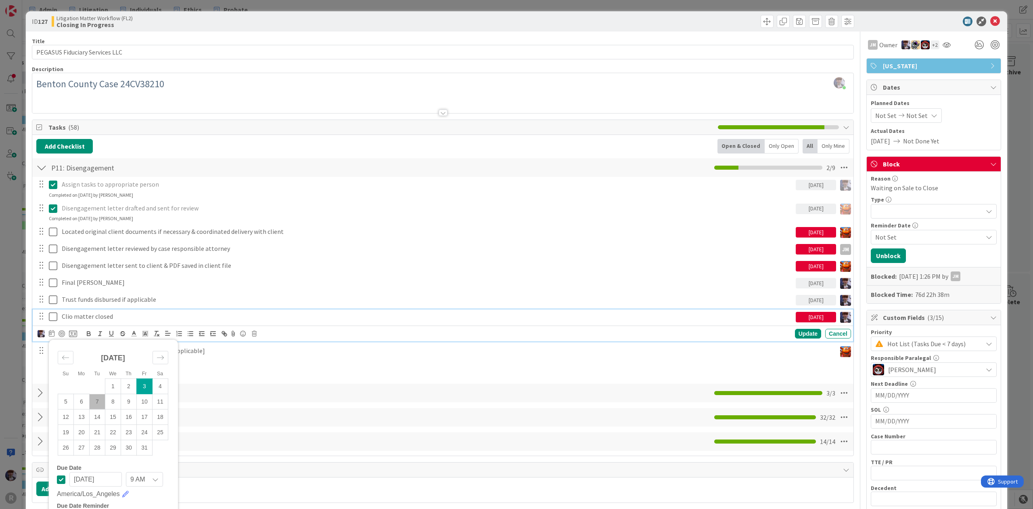
click at [96, 399] on td "7" at bounding box center [98, 401] width 16 height 15
type input "[DATE]"
click at [1000, 191] on div "ID 127 Litigation Matter Workflow (FL2) Closing In Progress Title 30 / 128 PEGA…" at bounding box center [516, 254] width 1033 height 509
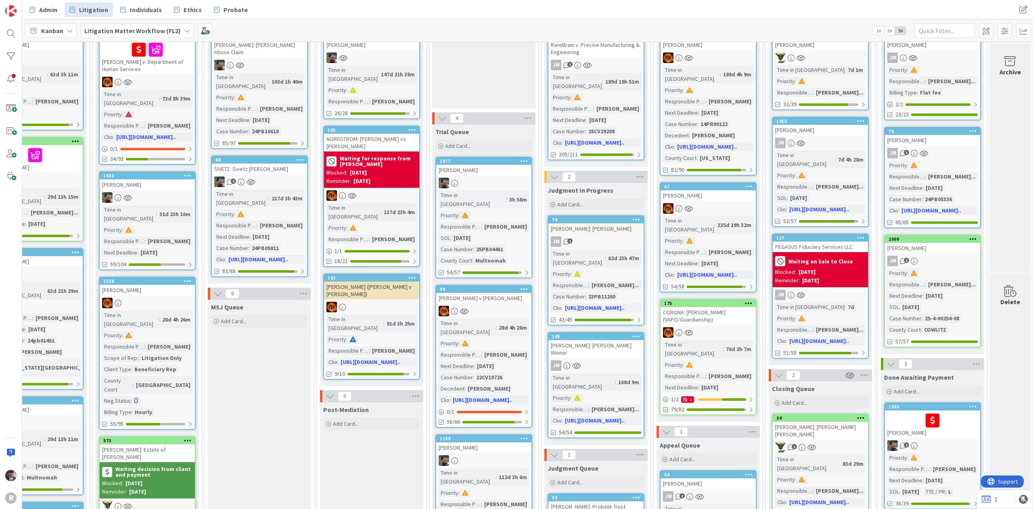
scroll to position [215, 498]
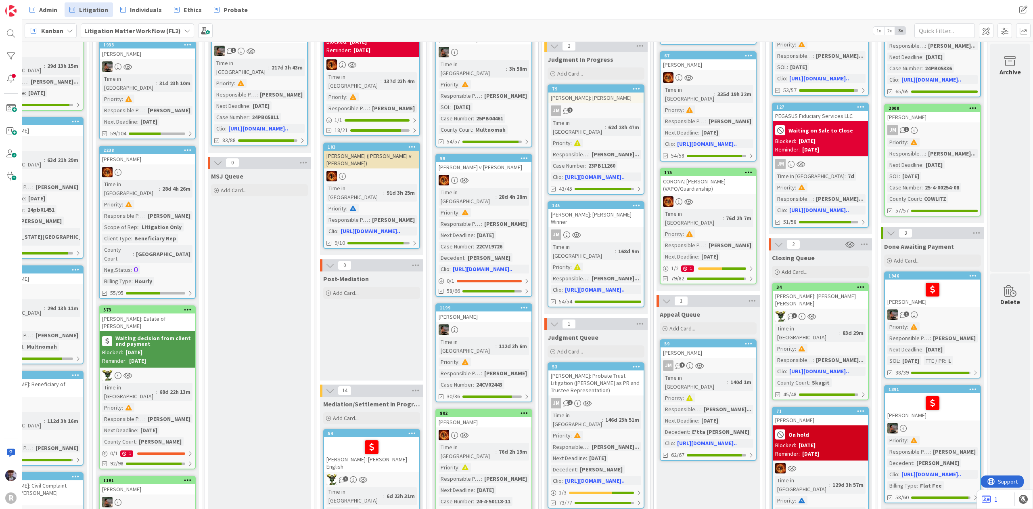
click at [817, 291] on div "[PERSON_NAME]: [PERSON_NAME] [PERSON_NAME]" at bounding box center [820, 300] width 95 height 18
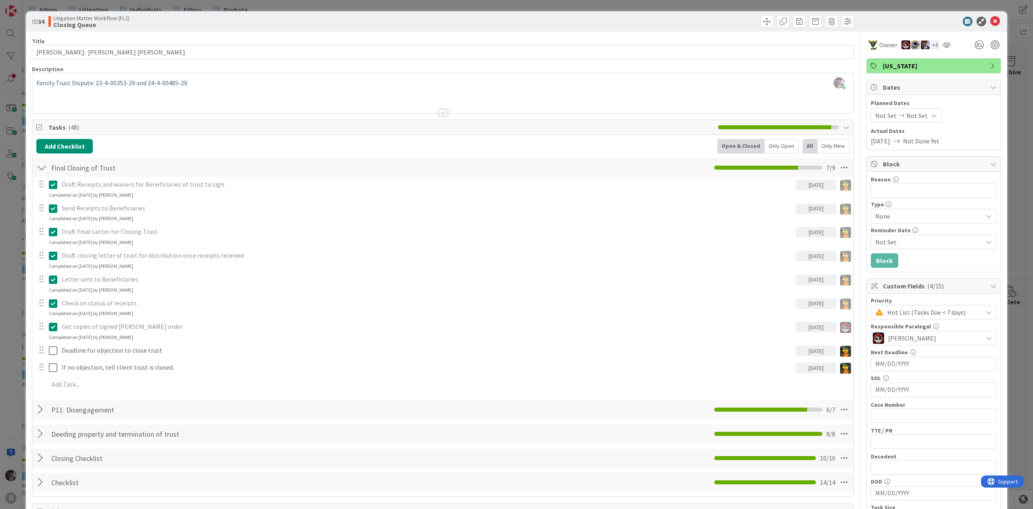
click at [1013, 97] on div "ID 34 Litigation Matter Workflow (FL2) Closing Queue Title 31 / 128 [PERSON_NAM…" at bounding box center [516, 254] width 1033 height 509
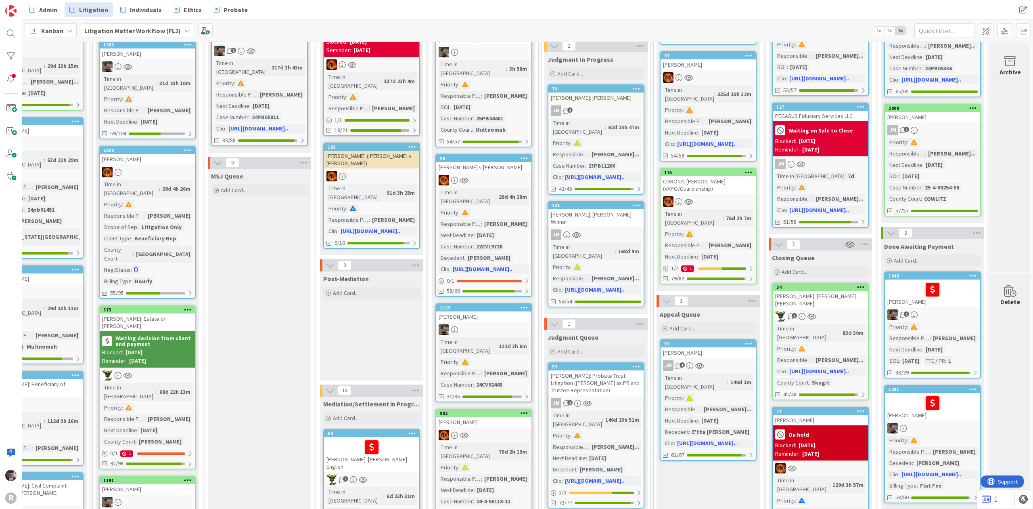
click at [826, 414] on div "[PERSON_NAME]" at bounding box center [820, 419] width 95 height 10
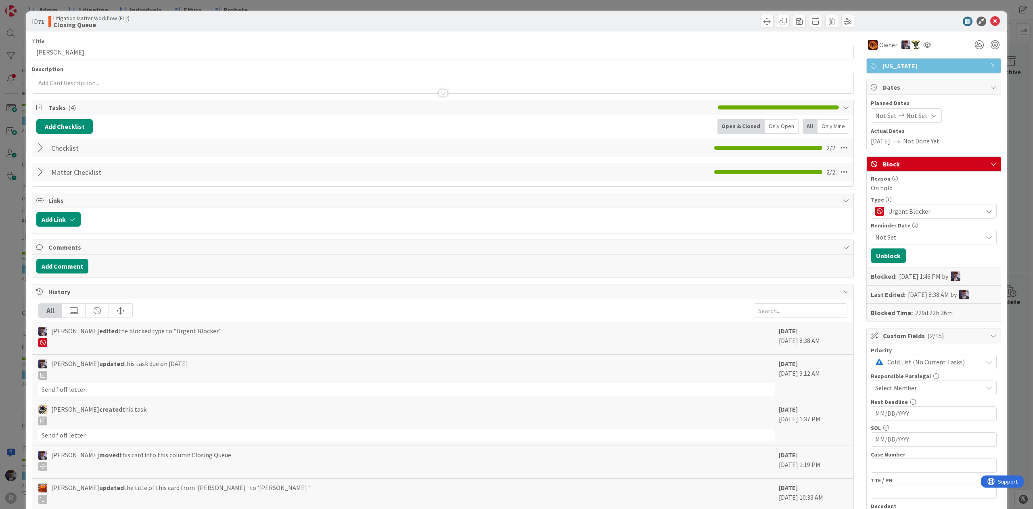
click at [10, 297] on div "ID 71 Litigation Matter Workflow (FL2) Closing Queue Title 14 / 128 [PERSON_NAM…" at bounding box center [516, 254] width 1033 height 509
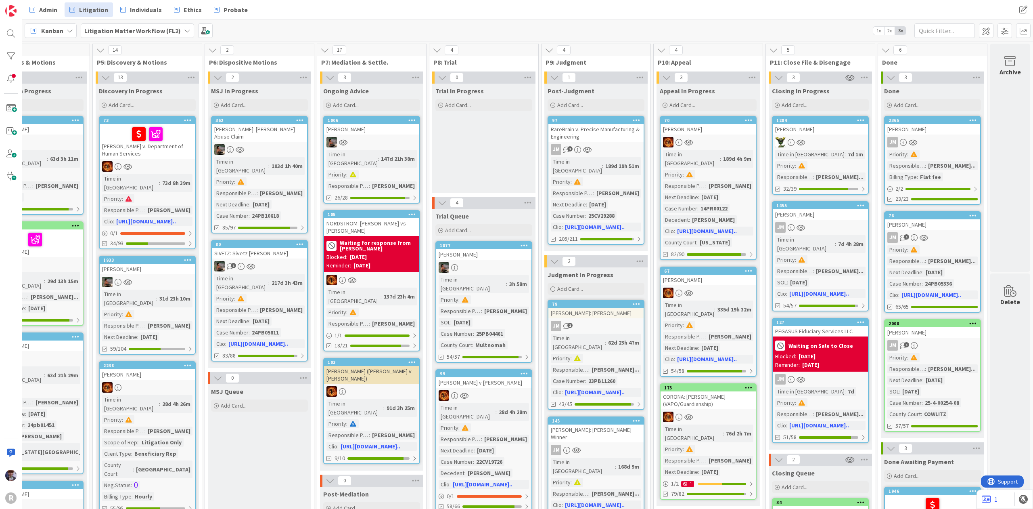
click at [811, 132] on div "[PERSON_NAME]" at bounding box center [820, 129] width 95 height 10
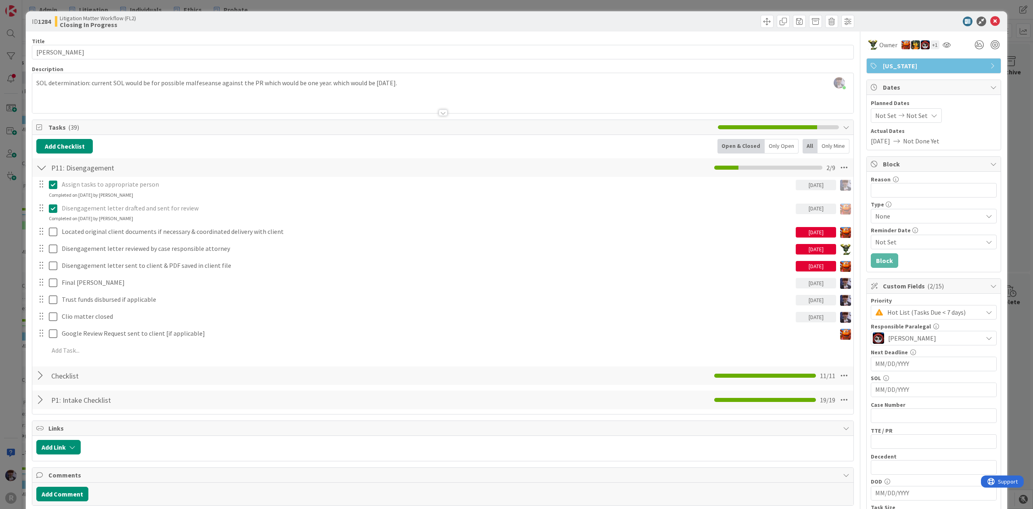
click at [1017, 100] on div "ID 1284 Litigation Matter Workflow (FL2) Closing In Progress Title 11 / 128 [PE…" at bounding box center [516, 254] width 1033 height 509
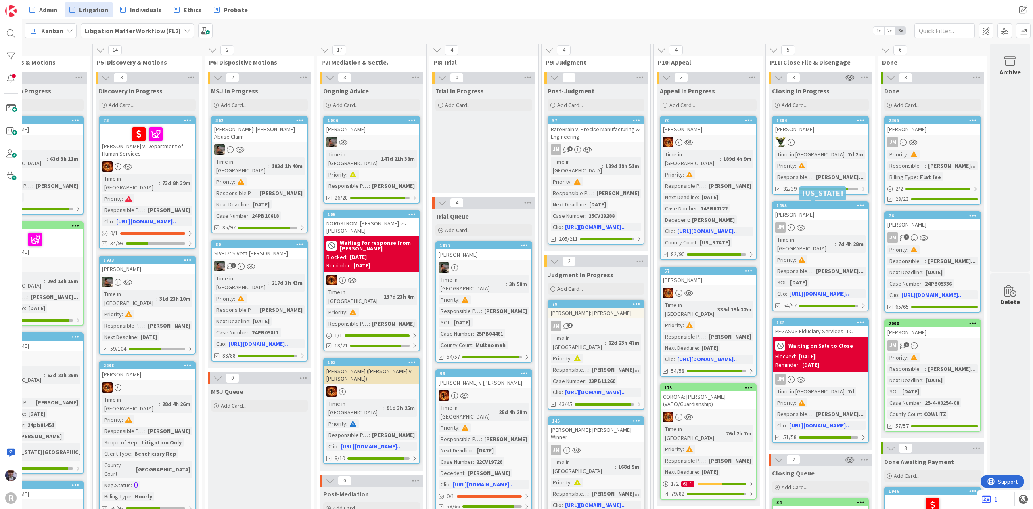
click at [823, 216] on div "[PERSON_NAME]" at bounding box center [820, 214] width 95 height 10
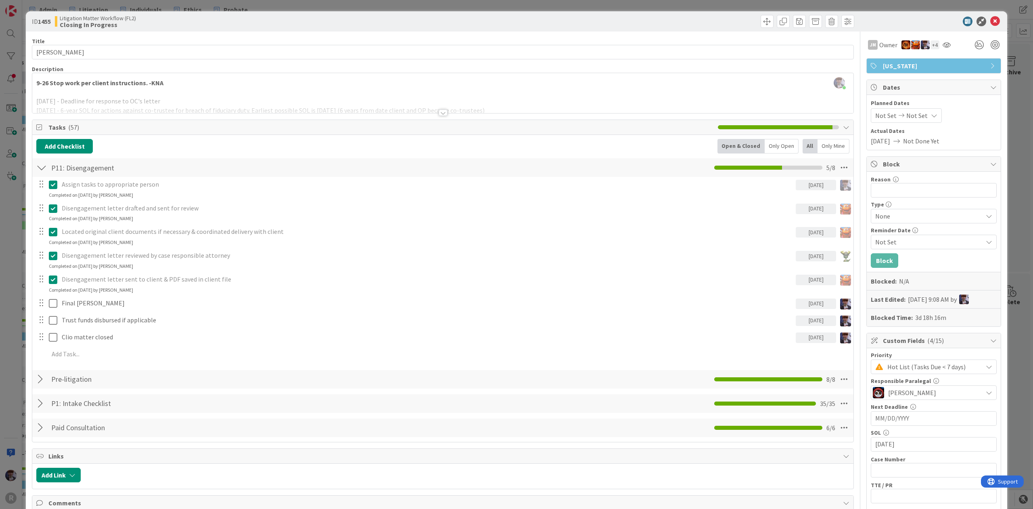
click at [1016, 130] on div "ID 1455 Litigation Matter Workflow (FL2) Closing In Progress Title 13 / 128 [PE…" at bounding box center [516, 254] width 1033 height 509
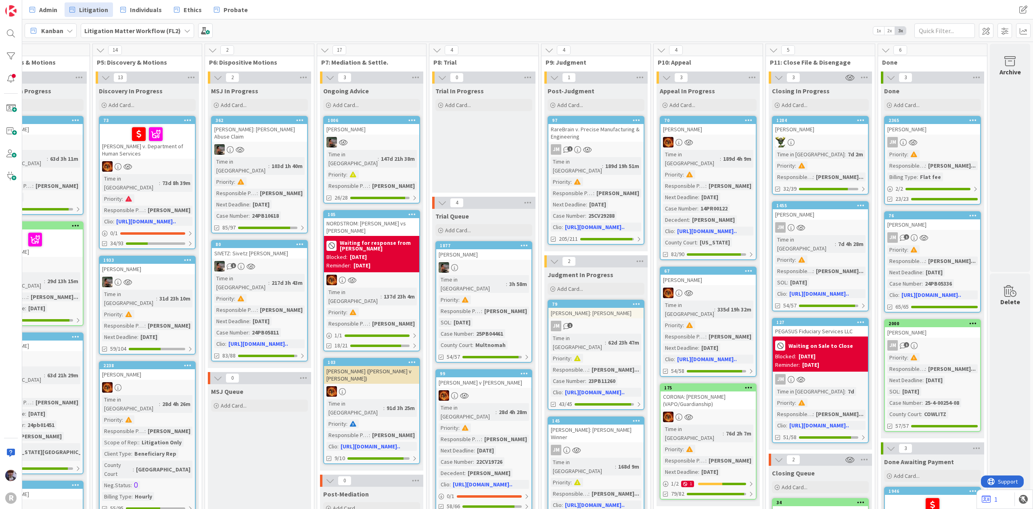
click at [808, 326] on div "PEGASUS Fiduciary Services LLC" at bounding box center [820, 331] width 95 height 10
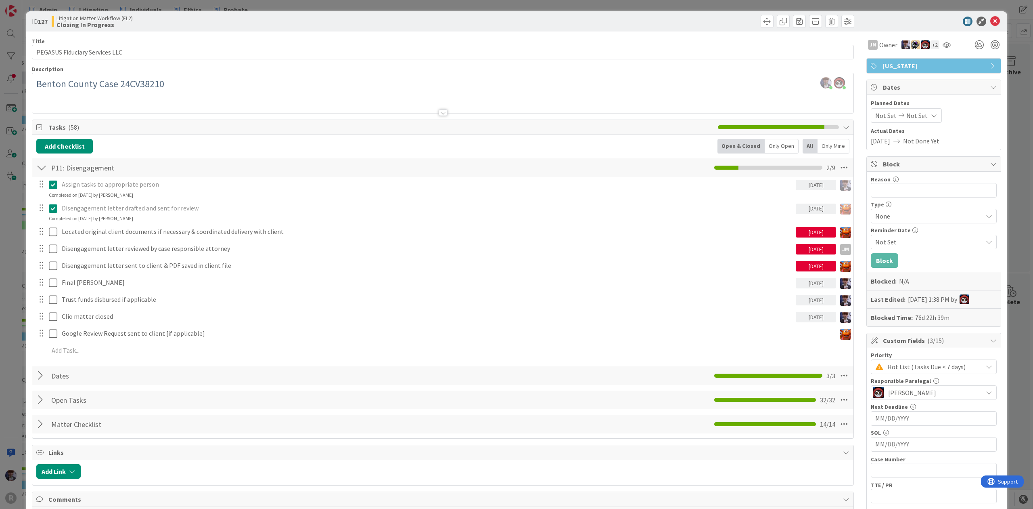
click at [11, 275] on div "ID 127 Litigation Matter Workflow (FL2) Closing In Progress Title 30 / 128 PEGA…" at bounding box center [516, 254] width 1033 height 509
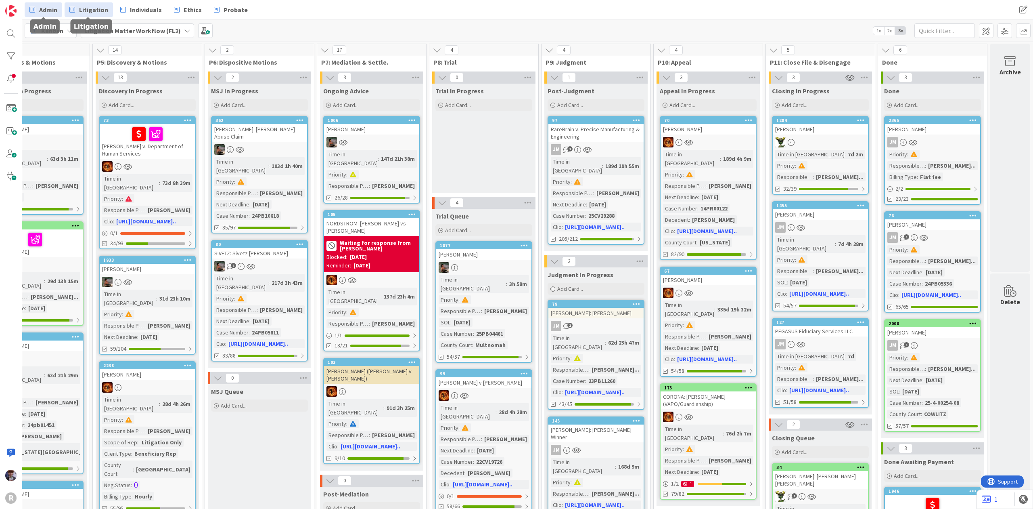
click at [42, 8] on span "Admin" at bounding box center [48, 10] width 18 height 10
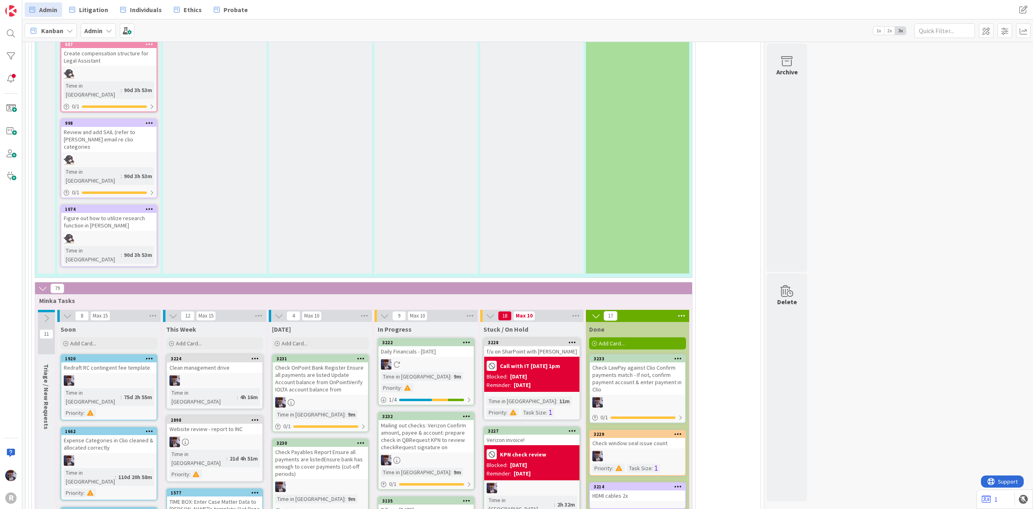
scroll to position [1649, 0]
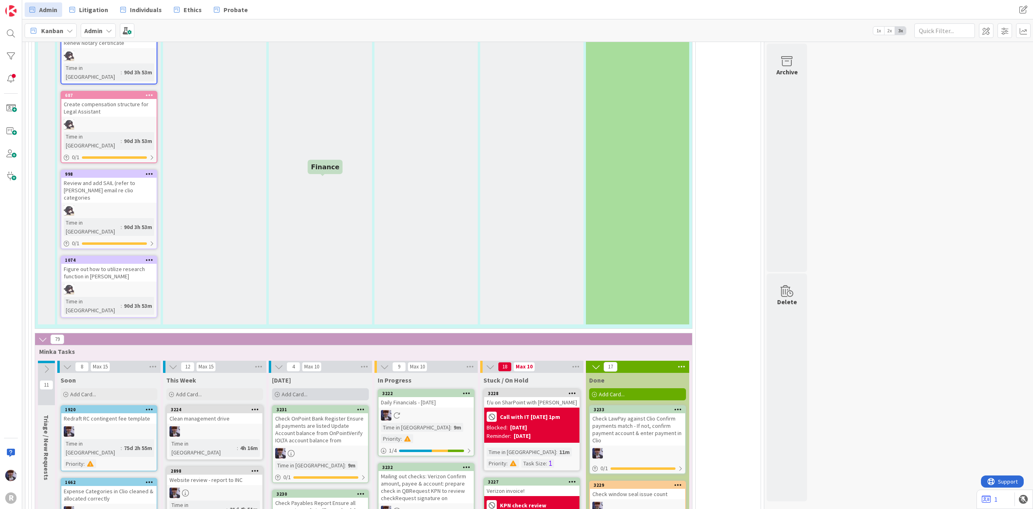
click at [317, 388] on div "Add Card..." at bounding box center [320, 394] width 97 height 12
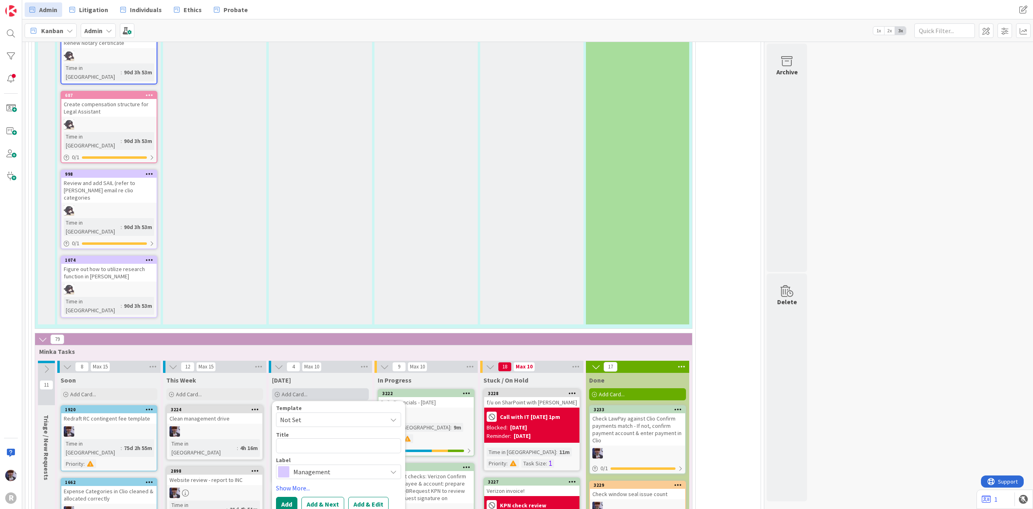
type textarea "x"
type textarea "F"
type textarea "x"
type textarea "Fi"
type textarea "x"
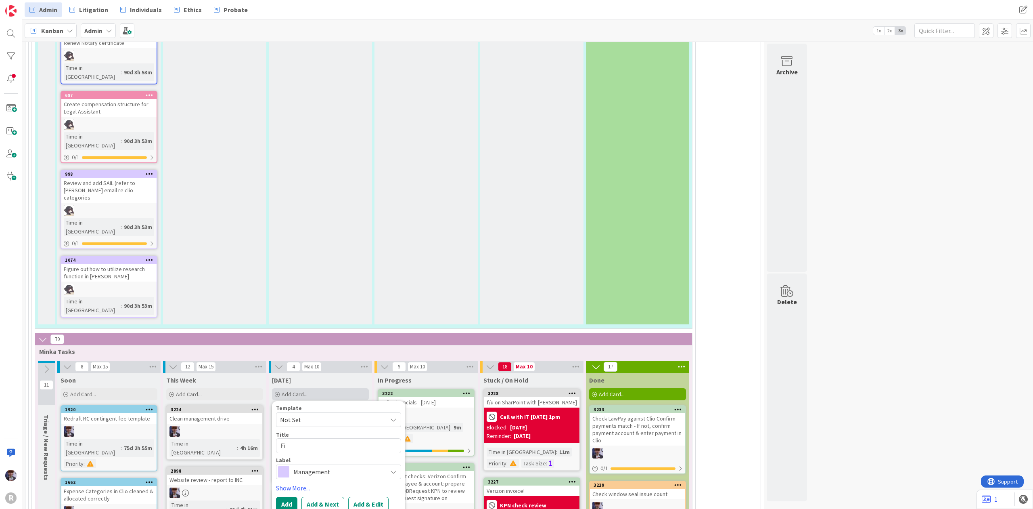
type textarea "Fix"
type textarea "x"
type textarea "Fix"
type textarea "x"
type textarea "Fix f"
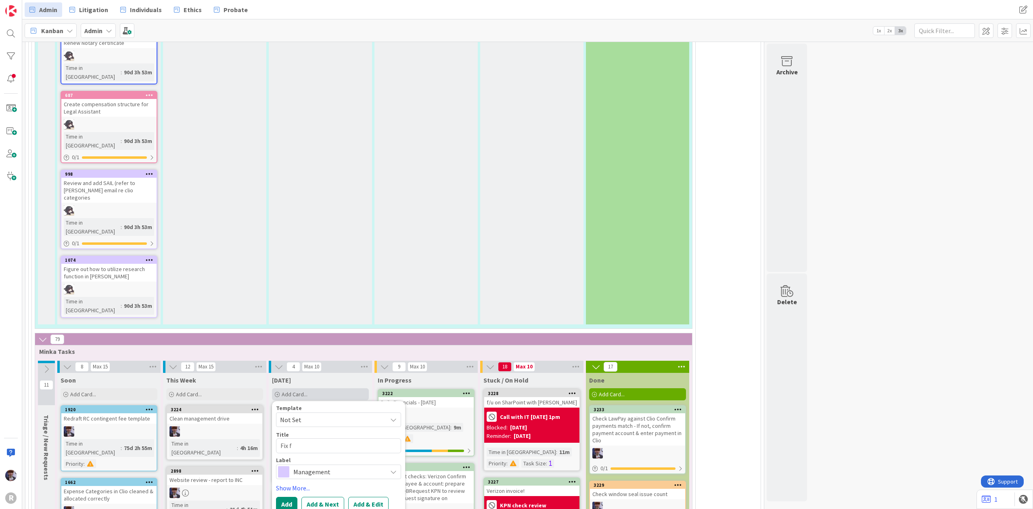
type textarea "x"
type textarea "Fix fo"
type textarea "x"
type textarea "Fix for"
type textarea "x"
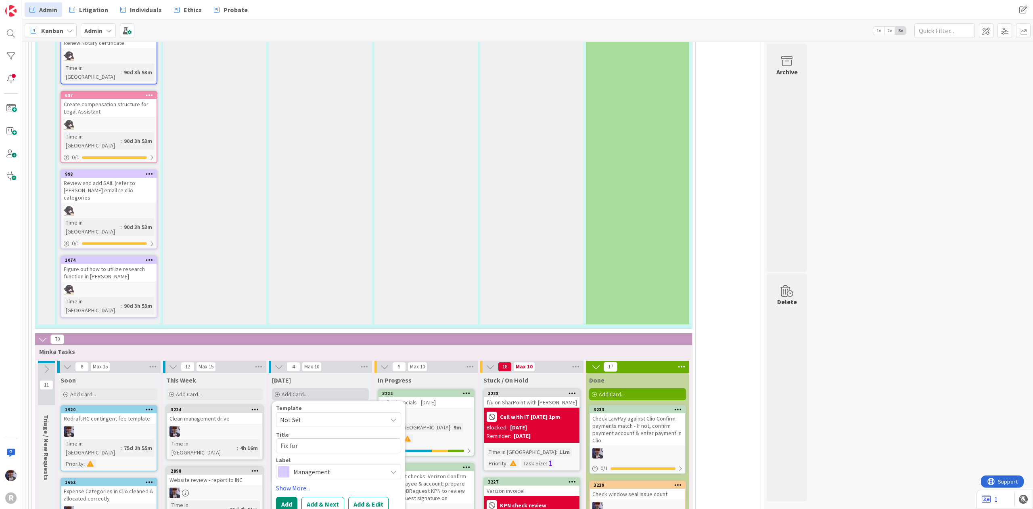
type textarea "Fix form"
type textarea "x"
type textarea "Fix forma"
type textarea "x"
type textarea "Fix format"
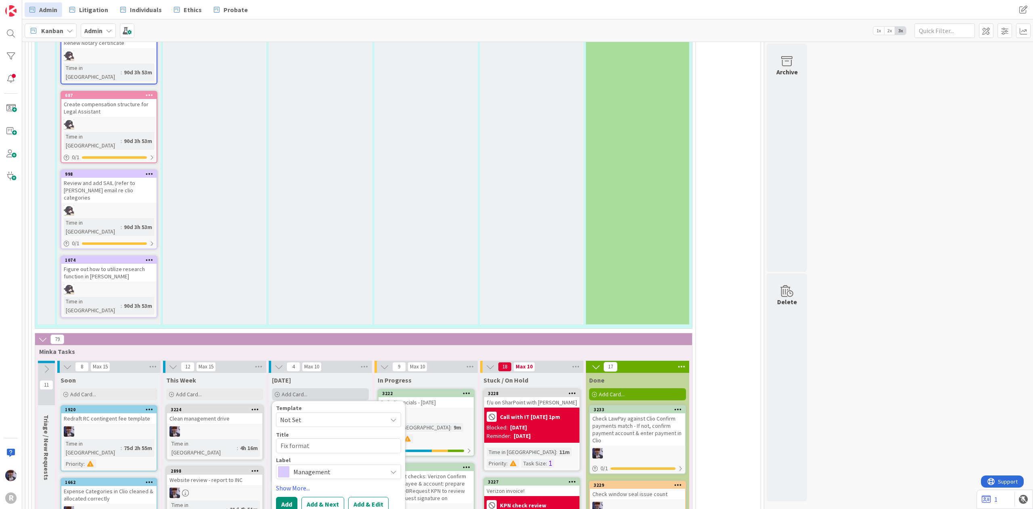
type textarea "x"
type textarea "Fix formatt"
type textarea "x"
type textarea "Fix formatti"
type textarea "x"
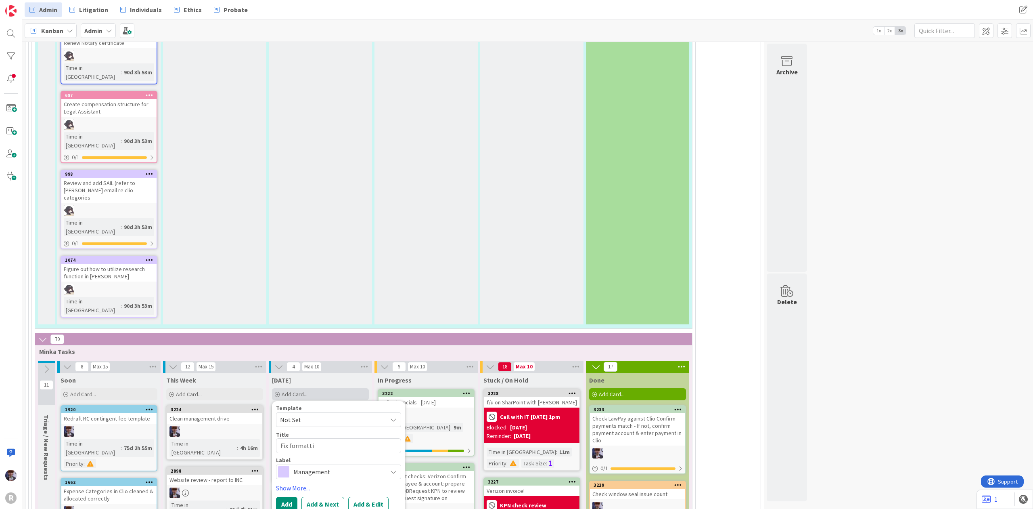
type textarea "Fix formattin"
type textarea "x"
type textarea "Fix formatting"
type textarea "x"
type textarea "Fix formatting"
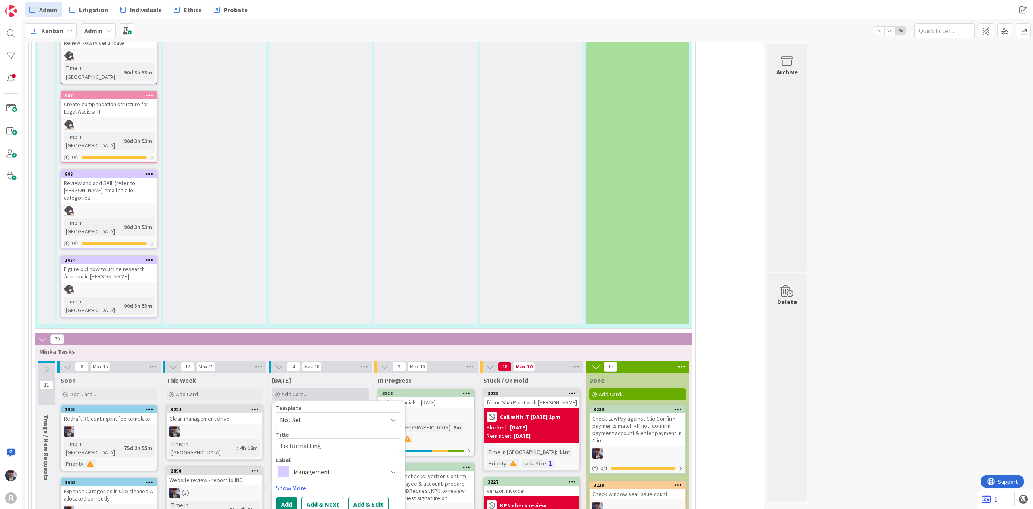
type textarea "x"
type textarea "Fix formatting o"
type textarea "x"
type textarea "Fix formatting on"
type textarea "x"
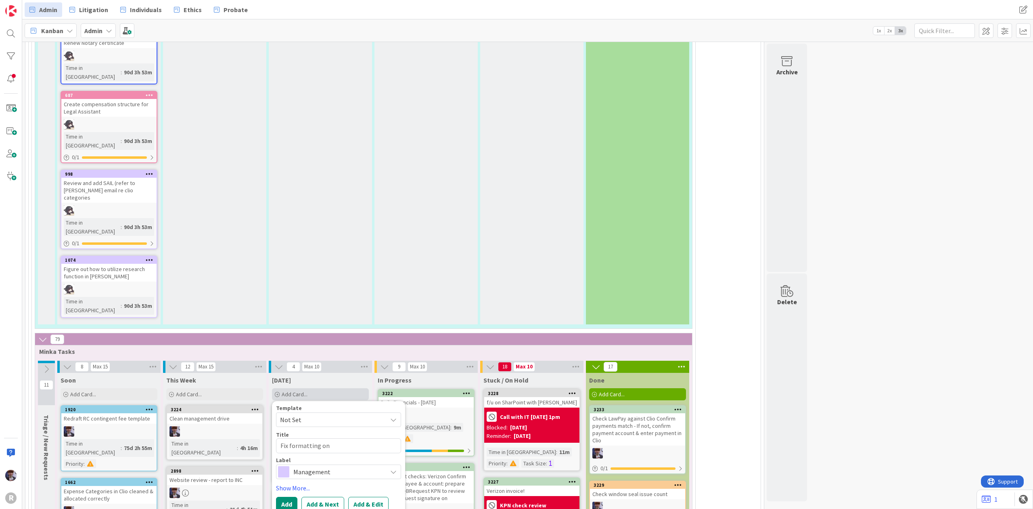
type textarea "Fix formatting on"
type textarea "x"
type textarea "Fix formatting on U"
type textarea "x"
type textarea "Fix formatting on"
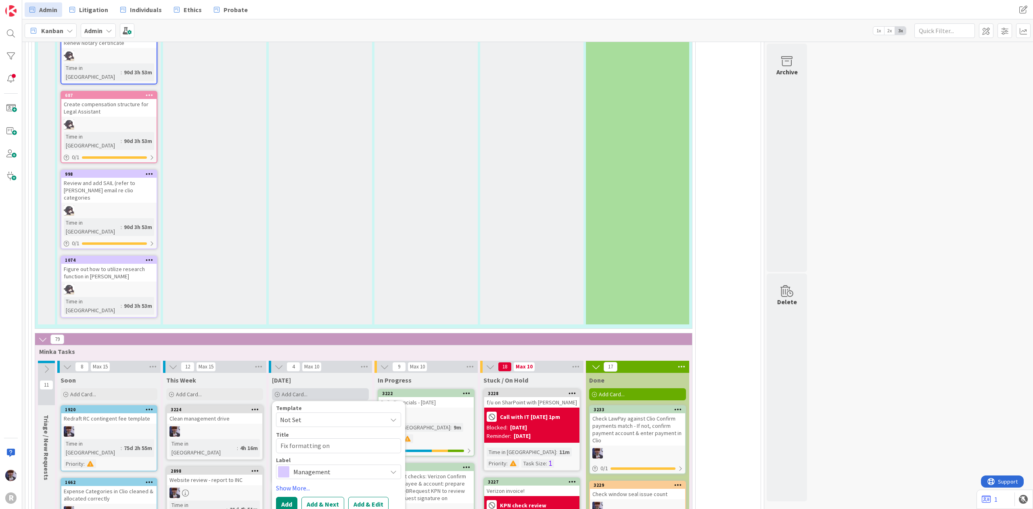
type textarea "x"
type textarea "Fix formatting on I"
type textarea "x"
type textarea "Fix formatting on IO"
type textarea "x"
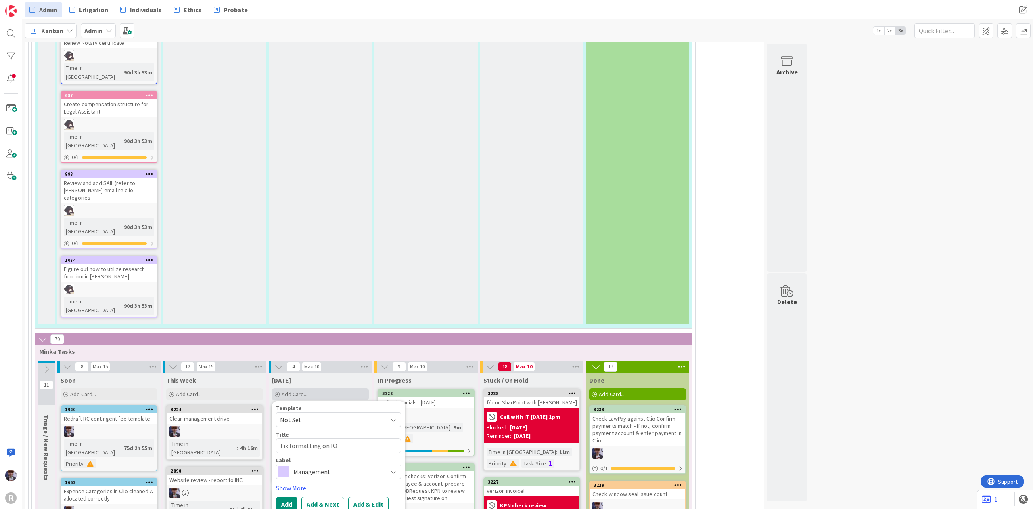
type textarea "Fix formatting on IOL"
type textarea "x"
type textarea "Fix formatting on IOLT"
type textarea "x"
type textarea "Fix formatting on IOLTA"
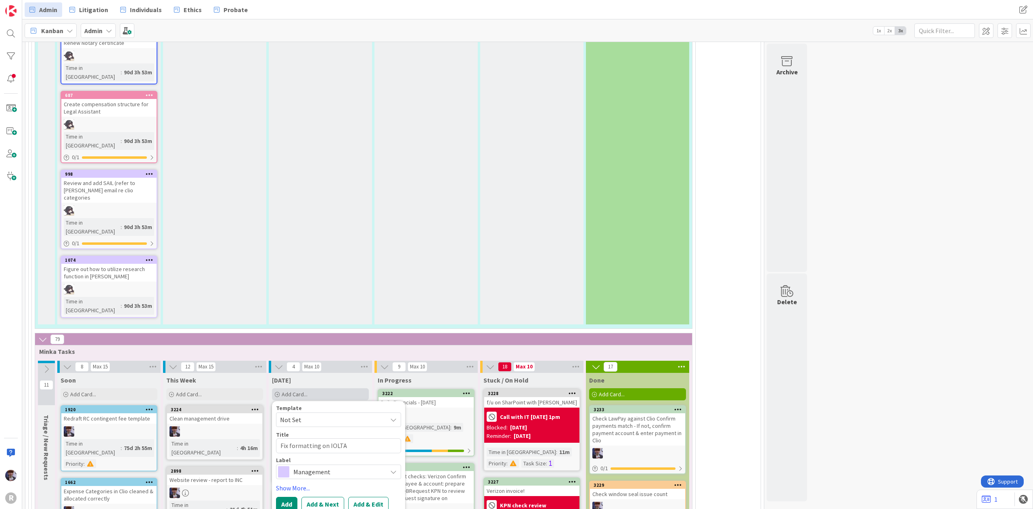
type textarea "x"
type textarea "Fix formatting on IOLTA"
type textarea "x"
type textarea "Fix formatting on IOLTA s"
type textarea "x"
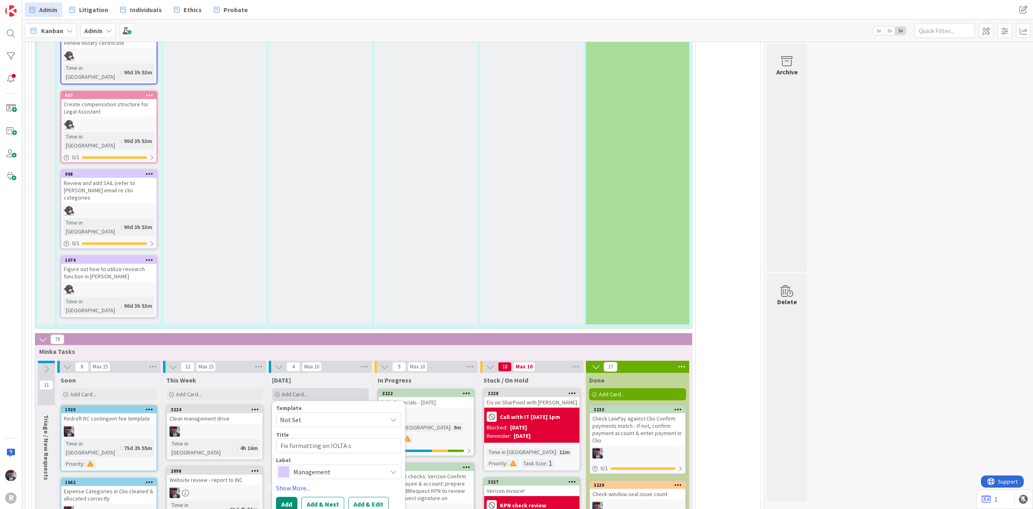
type textarea "Fix formatting on IOLTA sh"
type textarea "x"
type textarea "Fix formatting on IOLTA she"
type textarea "x"
type textarea "Fix formatting on IOLTA sheet"
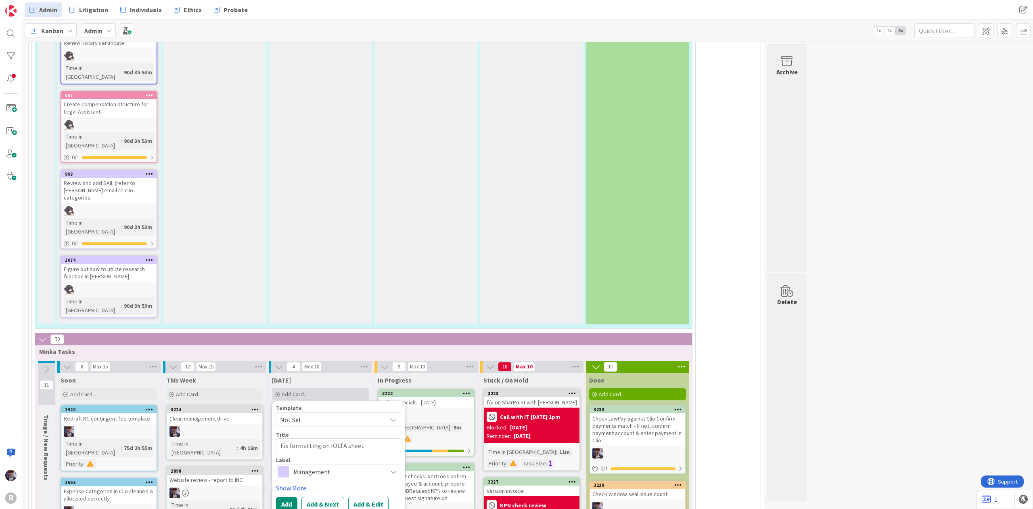
type textarea "x"
type textarea "Fix formatting on IOLTA sheet"
type textarea "x"
type textarea "Fix formatting on IOLTA sheet pe"
type textarea "x"
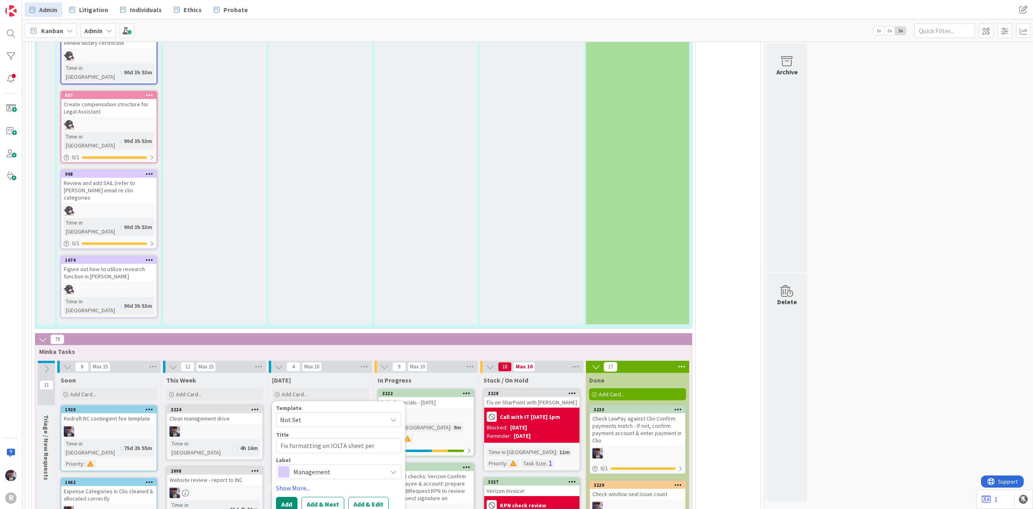
type textarea "Fix formatting on IOLTA sheet per"
type textarea "x"
type textarea "Fix formatting on IOLTA sheet per I"
type textarea "x"
type textarea "Fix formatting on IOLTA sheet per IN"
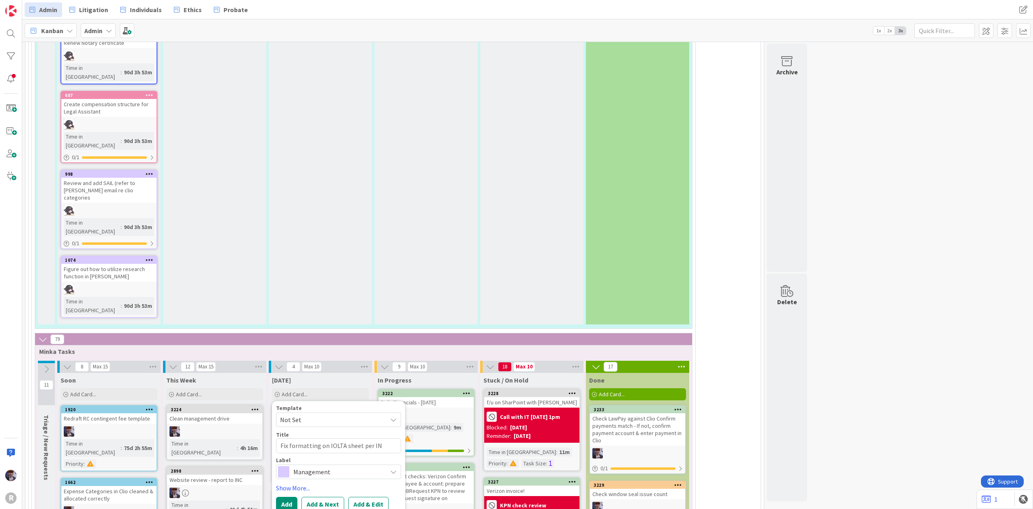
type textarea "x"
type textarea "Fix formatting on IOLTA sheet per INC"
type textarea "x"
type textarea "Fix formatting on IOLTA sheet per INCi"
type textarea "x"
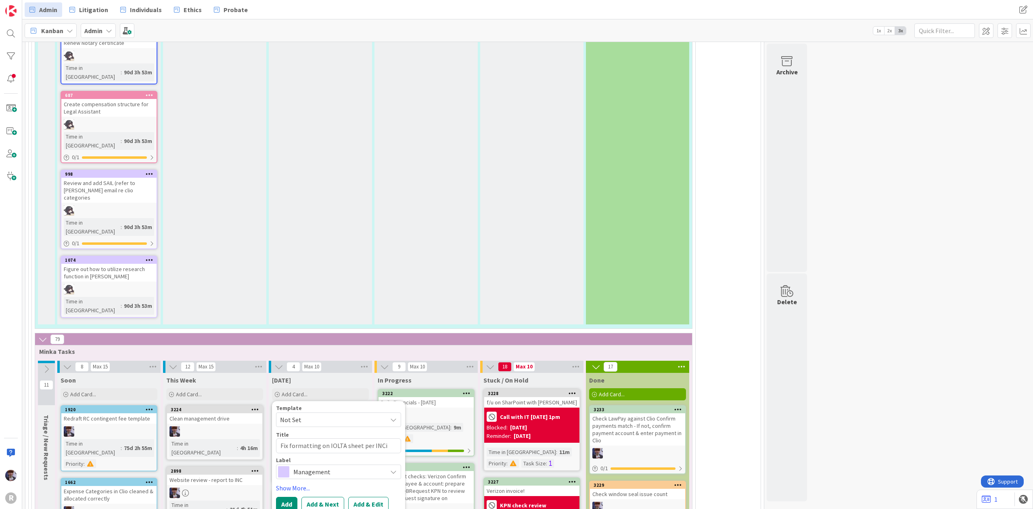
type textarea "Fix formatting on IOLTA sheet per INCin"
type textarea "x"
type textarea "Fix formatting on IOLTA sheet per INCins"
type textarea "x"
type textarea "Fix formatting on IOLTA sheet per INCinst"
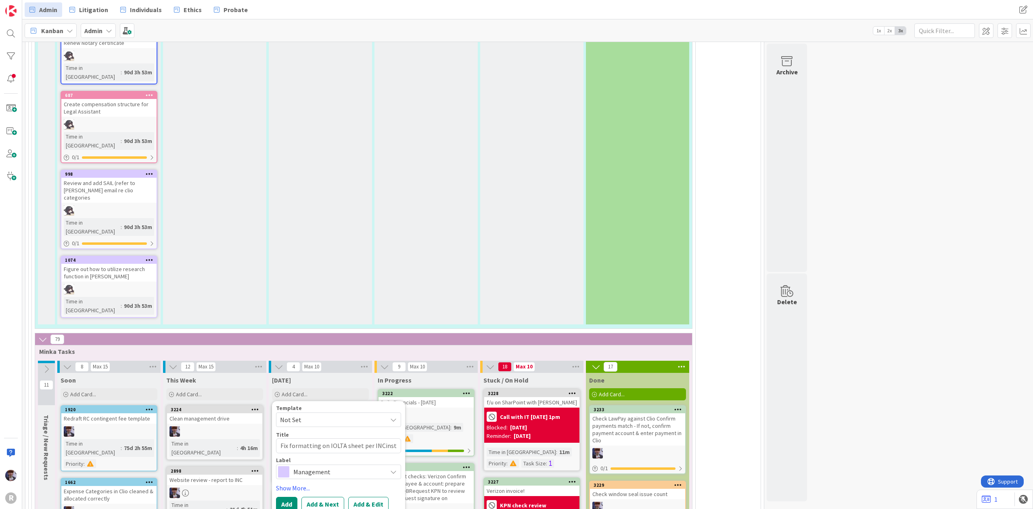
type textarea "x"
type textarea "Fix formatting on IOLTA sheet per INCinstr"
type textarea "x"
type textarea "Fix formatting on IOLTA sheet per INCinstru"
type textarea "x"
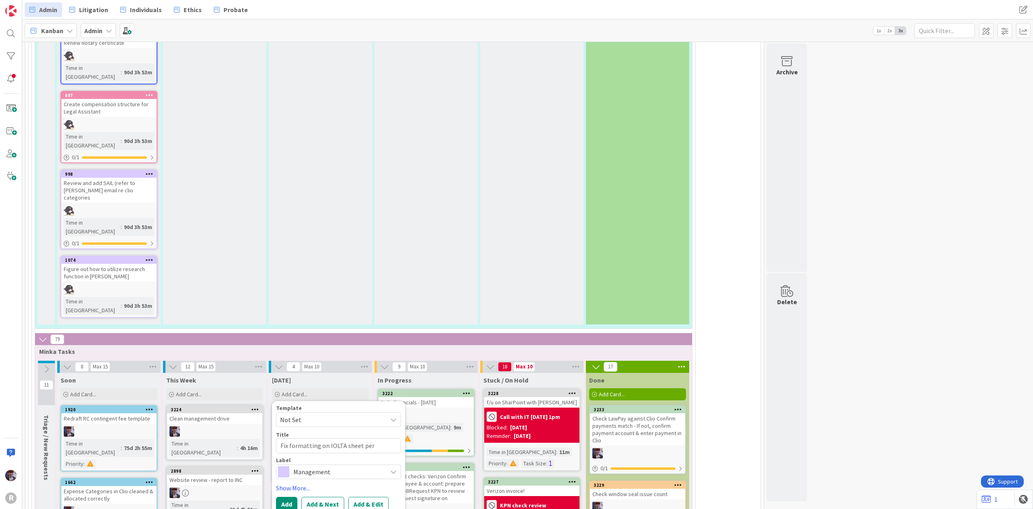
type textarea "Fix formatting on IOLTA sheet per INCinstruc"
type textarea "x"
type textarea "Fix formatting on IOLTA sheet per INCinstruct"
type textarea "x"
type textarea "Fix formatting on IOLTA sheet per INCinstructi"
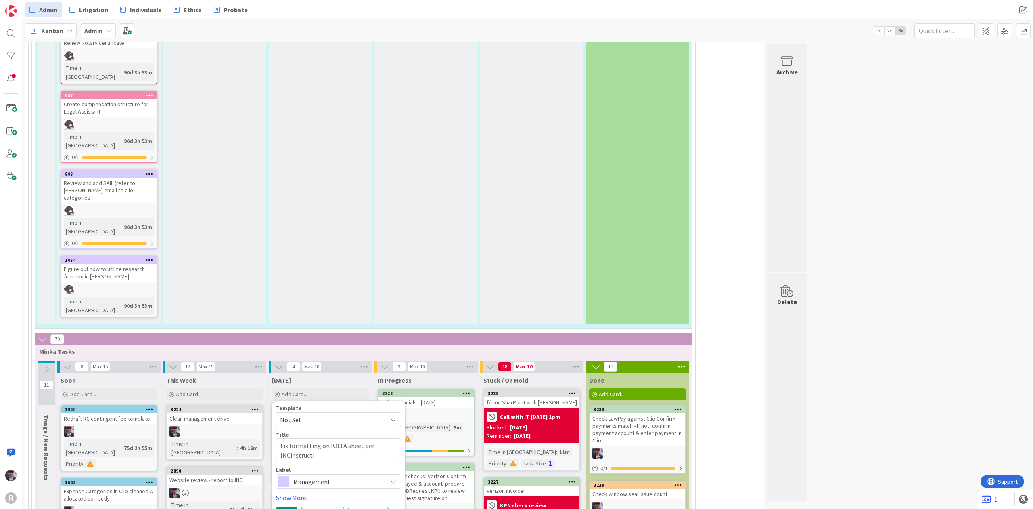
type textarea "x"
type textarea "Fix formatting on IOLTA sheet per INCinstructio"
type textarea "x"
type textarea "Fix formatting on IOLTA sheet per INCinstructi"
type textarea "x"
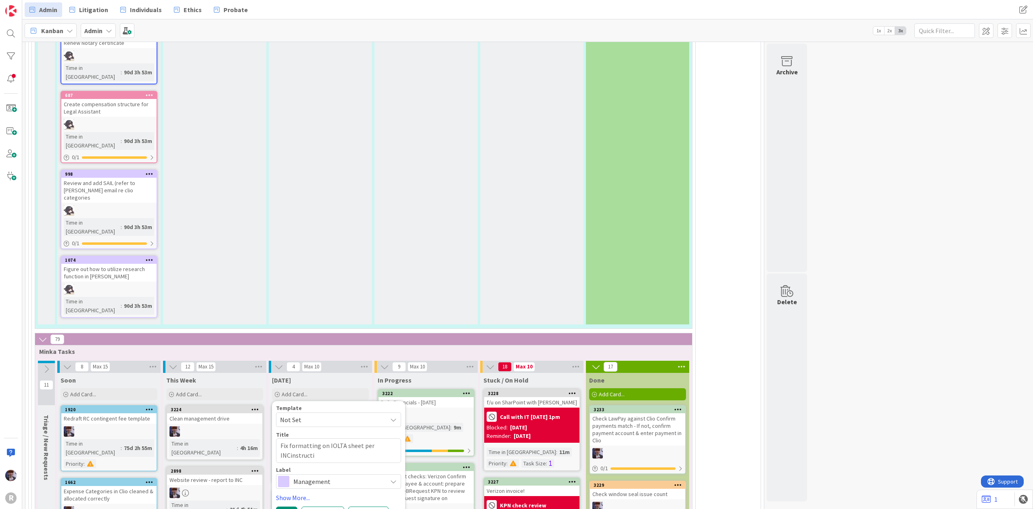
type textarea "Fix formatting on IOLTA sheet per INCinstruct"
type textarea "x"
type textarea "Fix formatting on IOLTA sheet per INCinstruc"
type textarea "x"
type textarea "Fix formatting on IOLTA sheet per INCinstru"
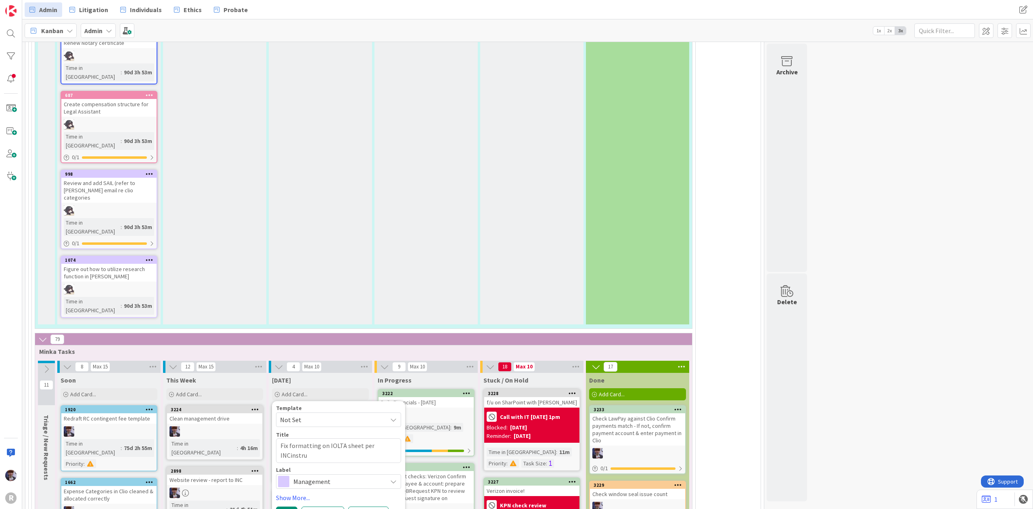
type textarea "x"
type textarea "Fix formatting on IOLTA sheet per INCinstr"
type textarea "x"
type textarea "Fix formatting on IOLTA sheet per INCinst"
type textarea "x"
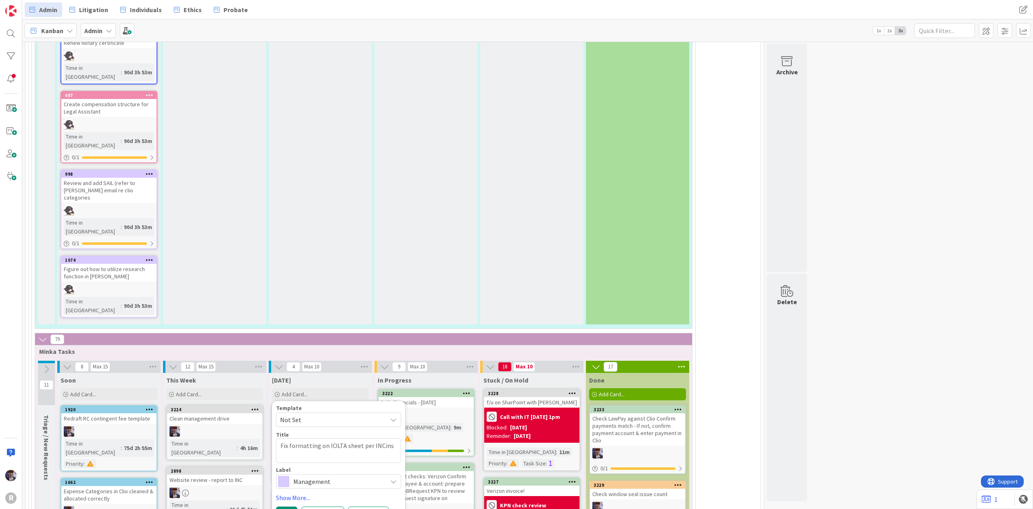
type textarea "Fix formatting on IOLTA sheet per INCin"
type textarea "x"
type textarea "Fix formatting on IOLTA sheet per INCi"
type textarea "x"
type textarea "Fix formatting on IOLTA sheet per INC"
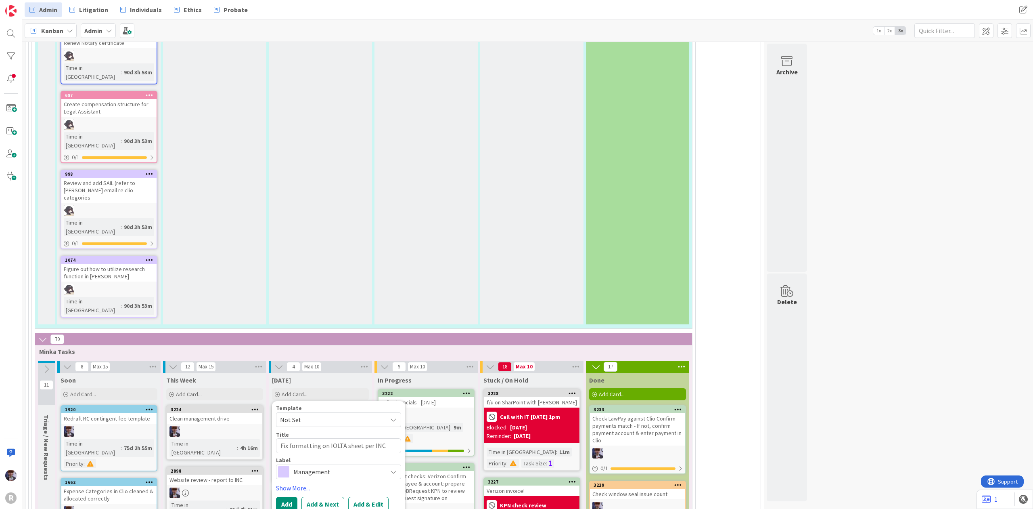
type textarea "x"
type textarea "Fix formatting on IOLTA sheet per INC"
type textarea "x"
type textarea "Fix formatting on IOLTA sheet per INC c"
type textarea "x"
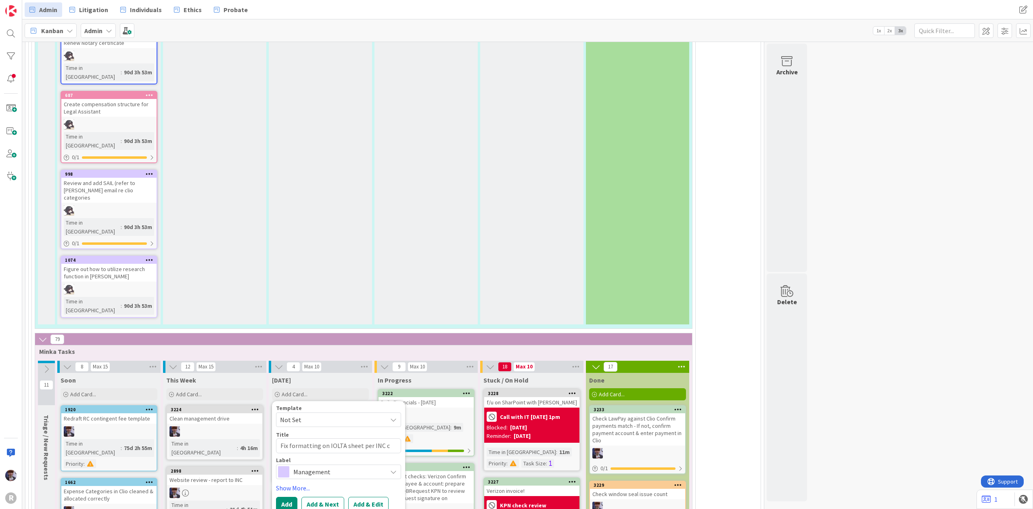
type textarea "Fix formatting on IOLTA sheet per INC co"
type textarea "x"
type textarea "Fix formatting on IOLTA sheet per INC com"
type textarea "x"
type textarea "Fix formatting on IOLTA sheet per INC comme"
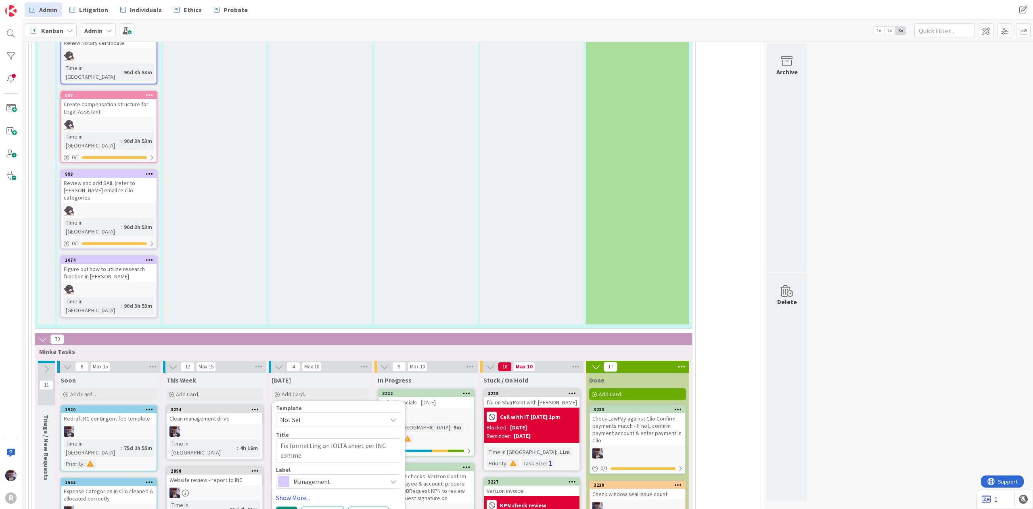
type textarea "x"
type textarea "Fix formatting on IOLTA sheet per INC commen"
type textarea "x"
type textarea "Fix formatting on IOLTA sheet per INC comment"
click at [340, 475] on span "Management" at bounding box center [338, 480] width 90 height 11
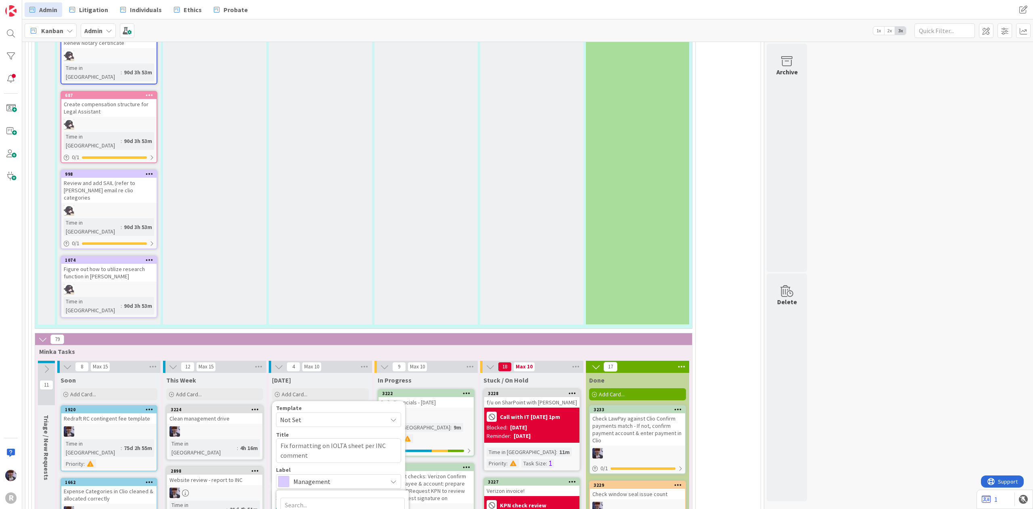
click at [294, 490] on link "Show More..." at bounding box center [338, 497] width 125 height 10
click at [326, 475] on span "Management" at bounding box center [338, 480] width 90 height 11
click at [312, 475] on span "Systems Improvement" at bounding box center [338, 480] width 90 height 11
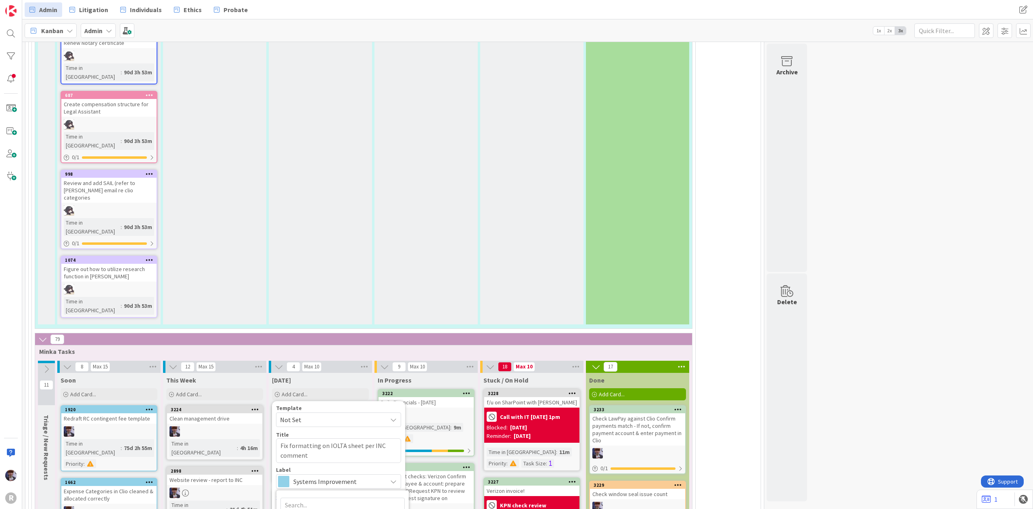
click at [312, 475] on span "Systems Improvement" at bounding box center [338, 480] width 90 height 11
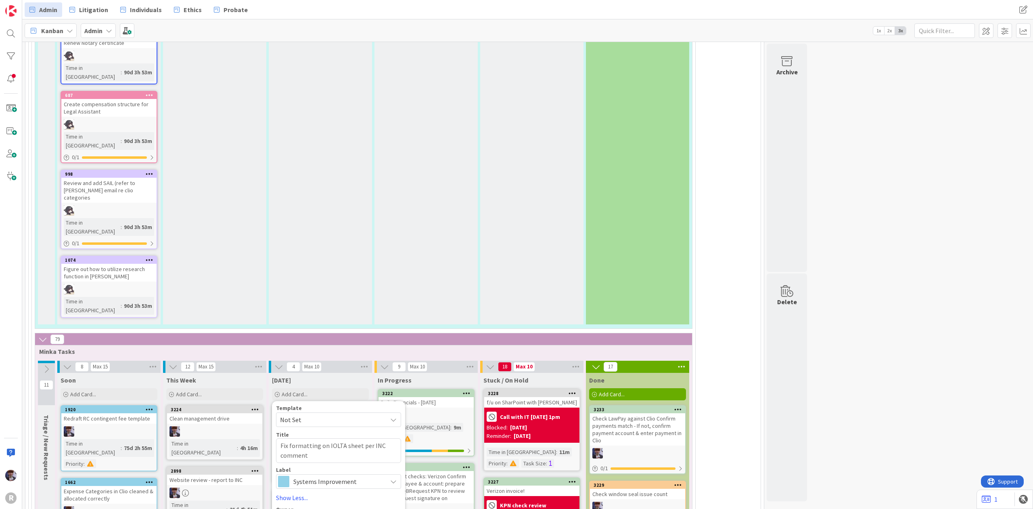
type textarea "x"
